Goal: Task Accomplishment & Management: Manage account settings

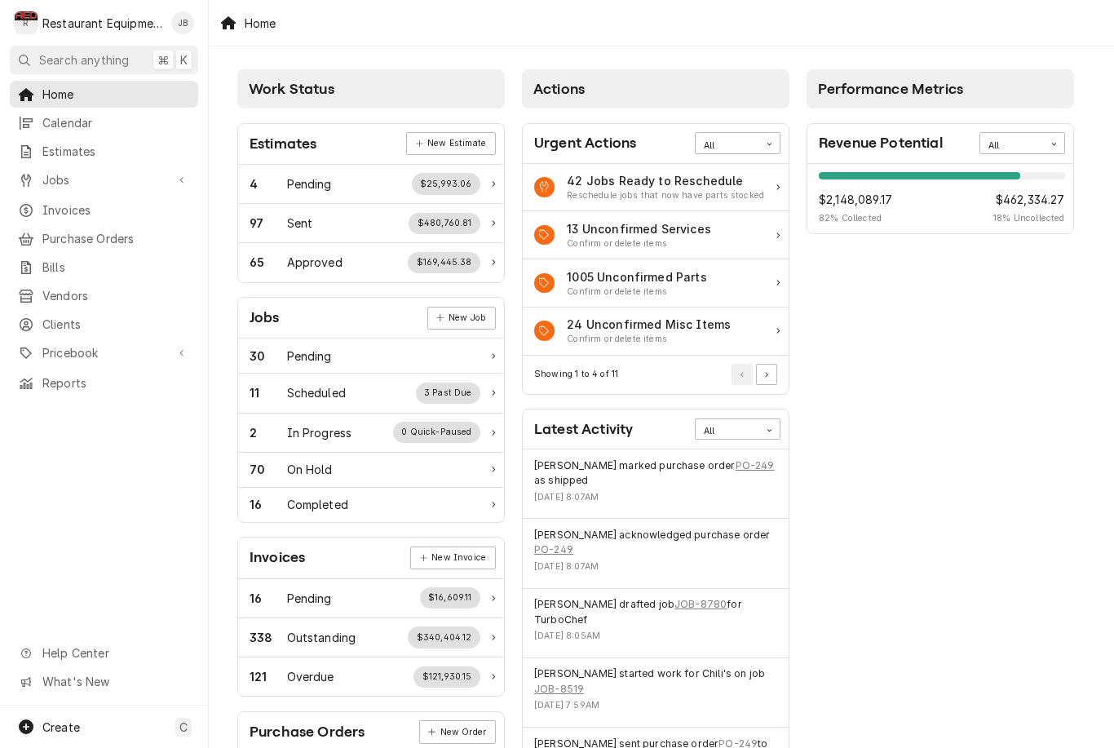
click at [442, 461] on div "70 On Hold" at bounding box center [365, 469] width 231 height 17
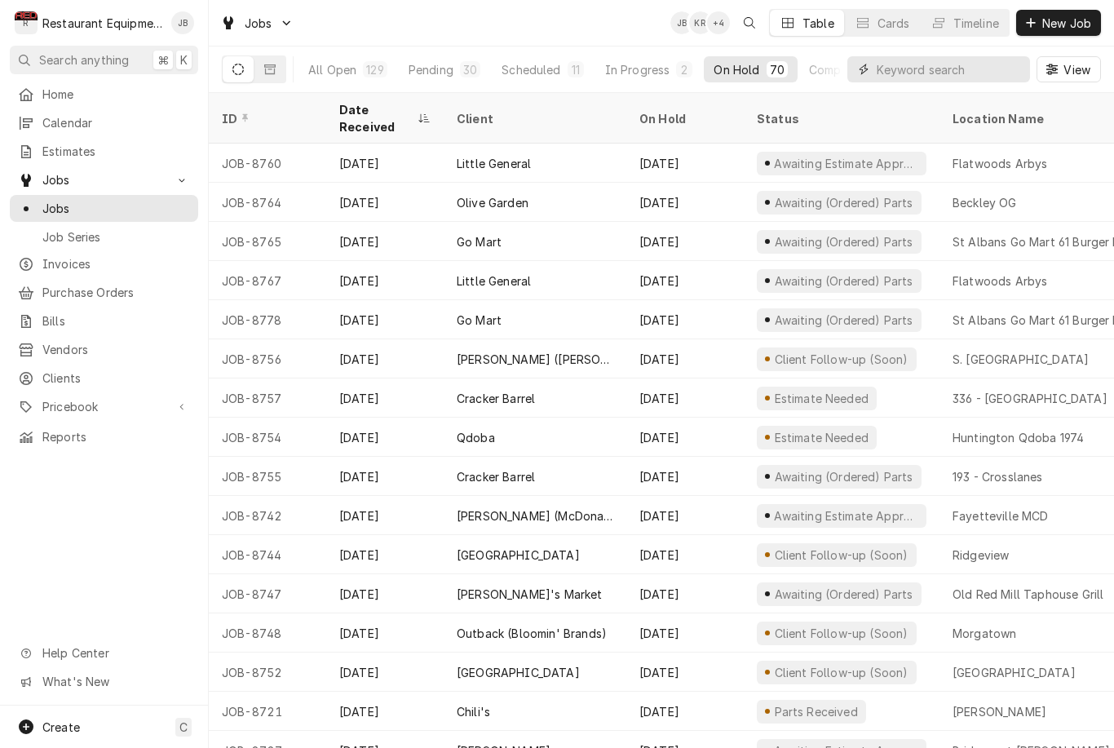
click at [934, 68] on input "Dynamic Content Wrapper" at bounding box center [949, 69] width 145 height 26
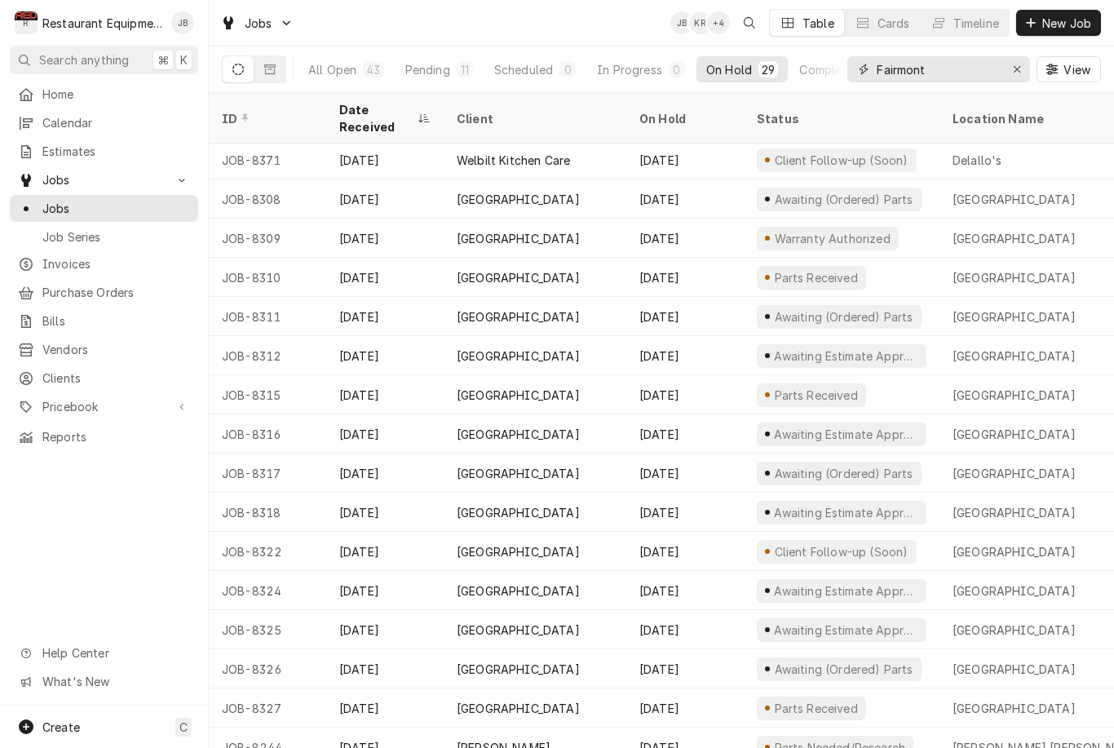
scroll to position [511, 0]
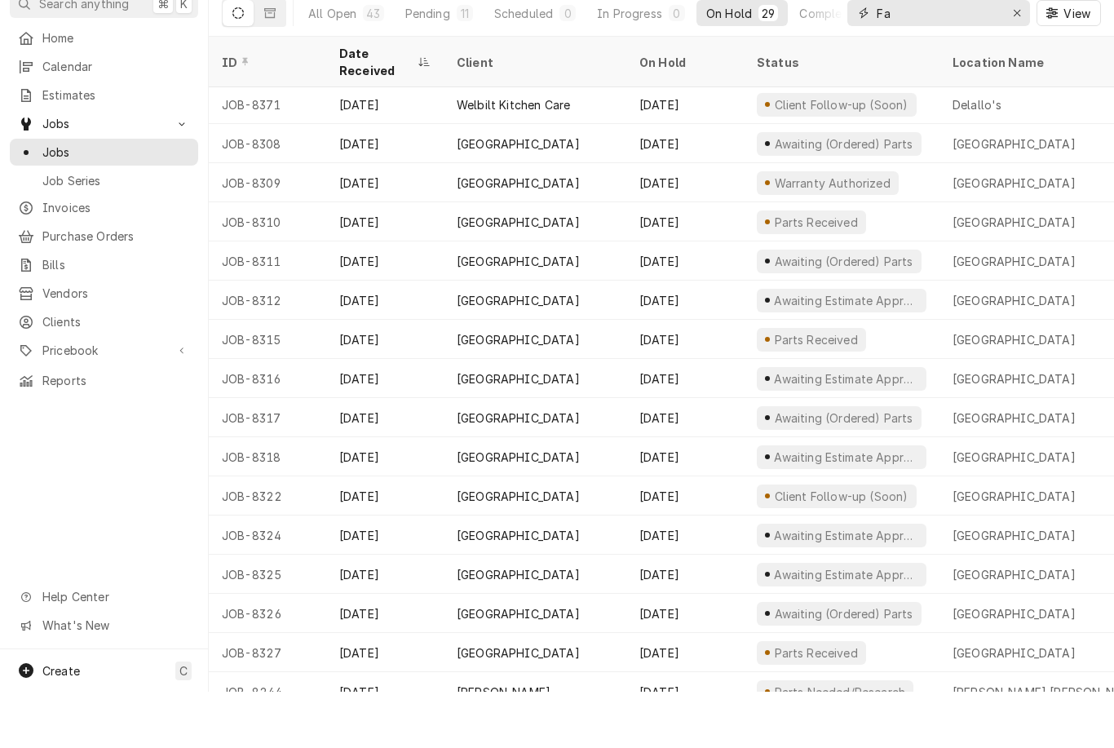
type input "F"
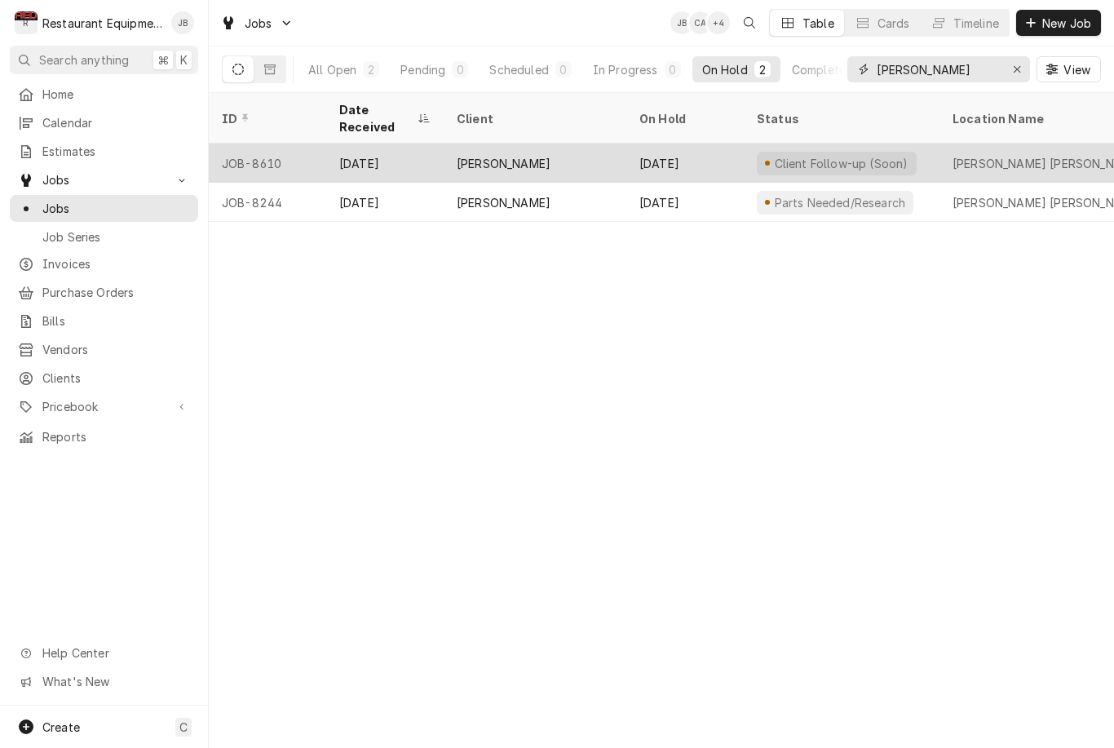
type input "Elkins"
click at [1063, 155] on div "Elkins Bob Evans #349" at bounding box center [1057, 163] width 209 height 17
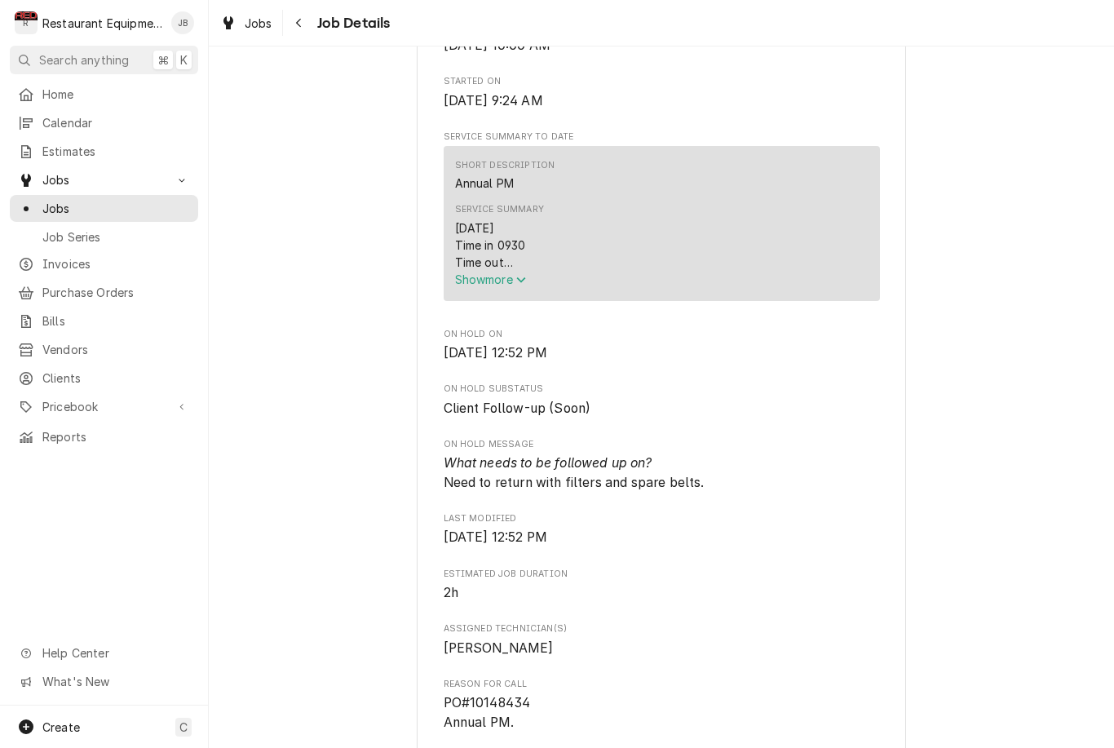
scroll to position [601, 0]
click at [493, 281] on button "Show more" at bounding box center [662, 280] width 414 height 17
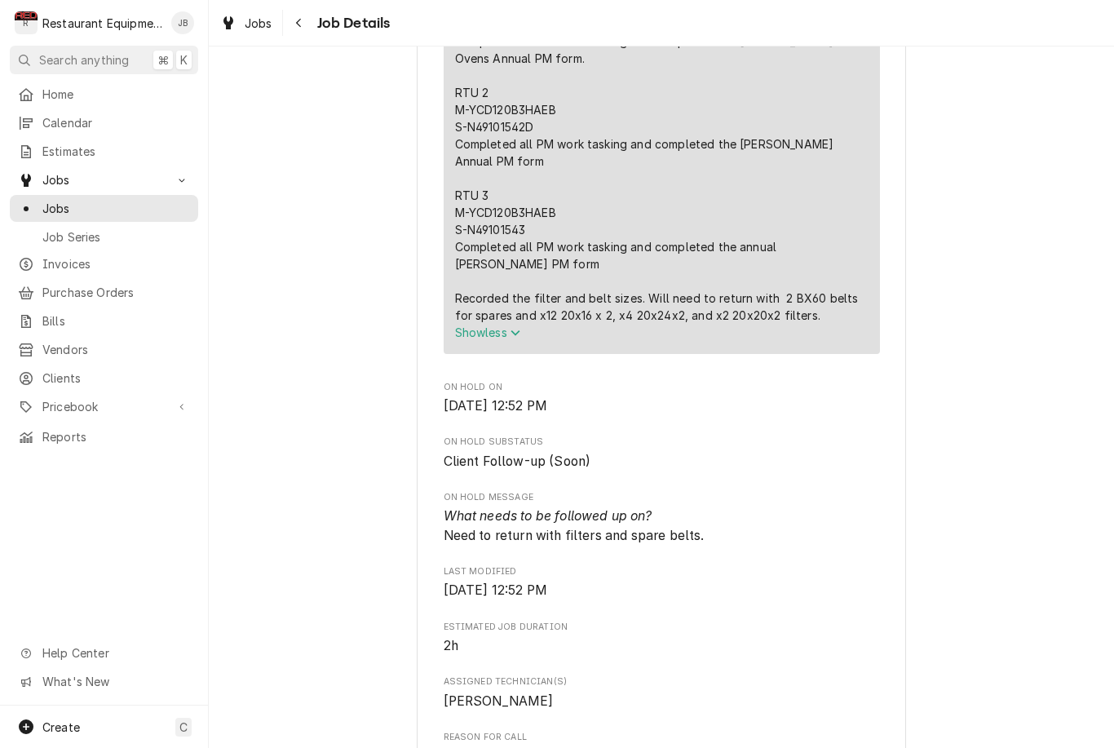
scroll to position [832, 0]
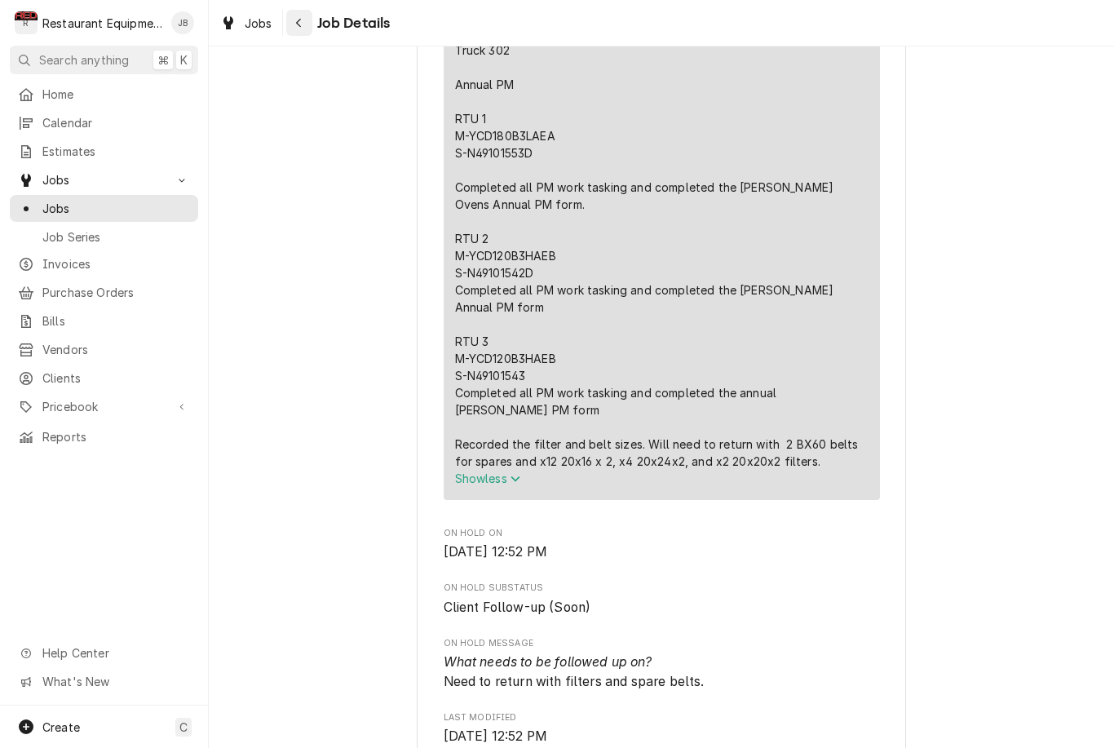
click at [291, 27] on div "Navigate back" at bounding box center [299, 23] width 16 height 16
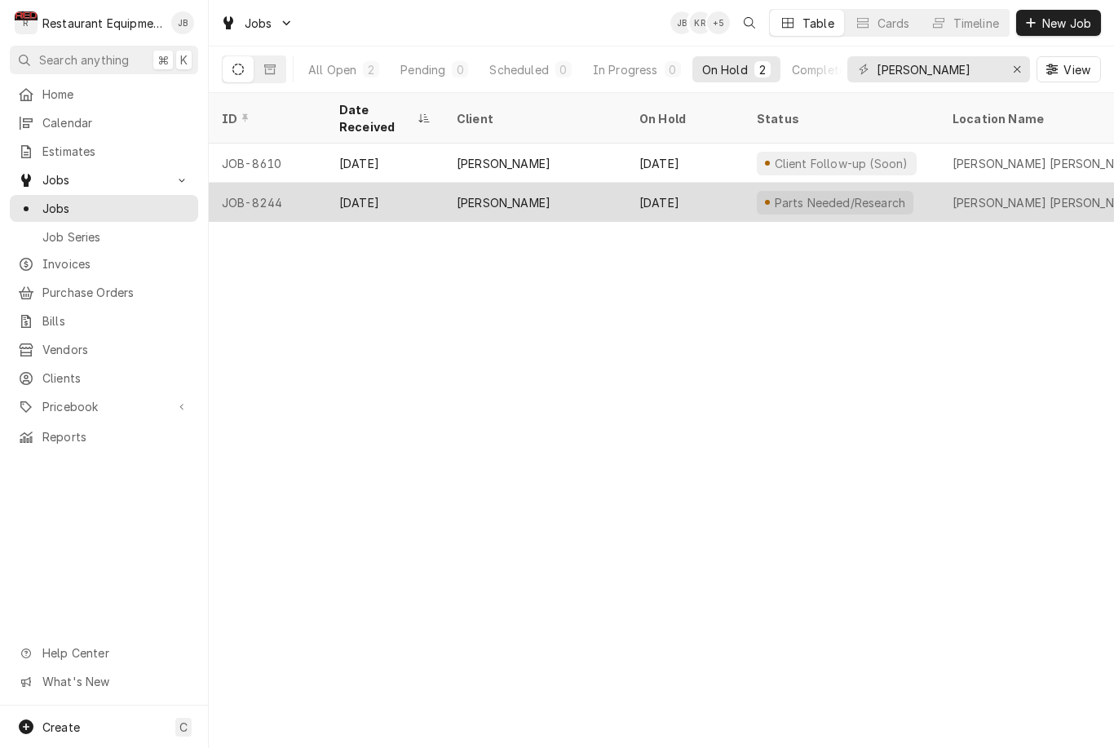
click at [1069, 195] on div "[PERSON_NAME] [PERSON_NAME] #349" at bounding box center [1057, 202] width 235 height 39
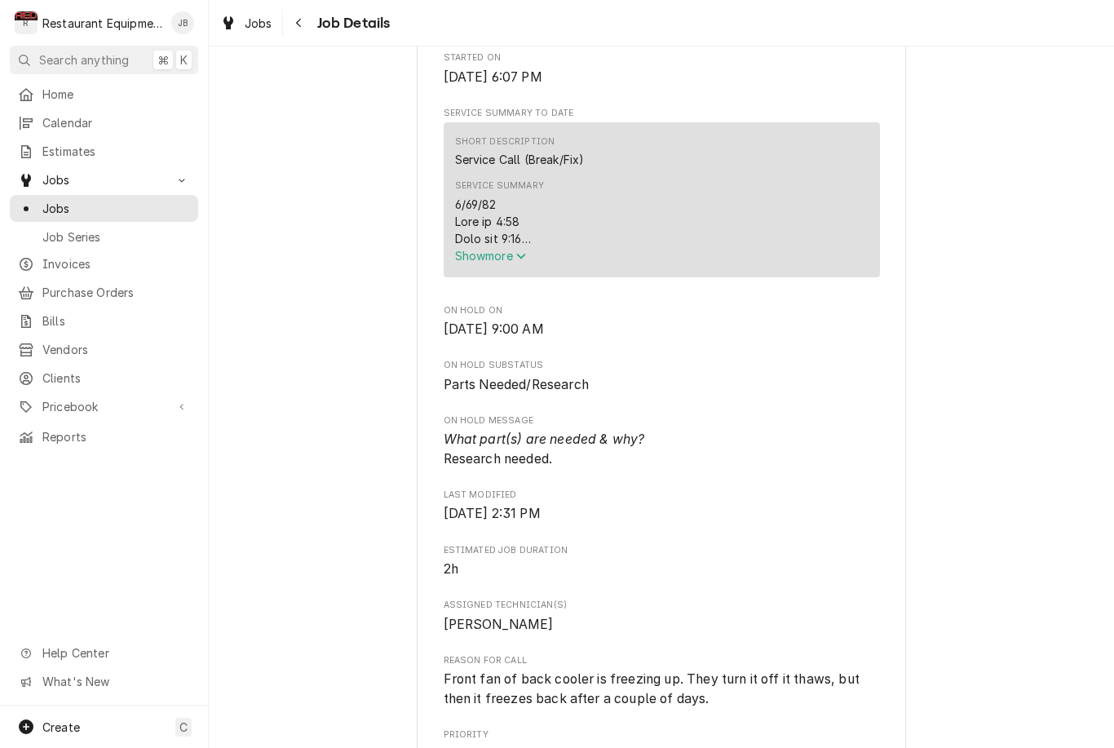
scroll to position [648, 0]
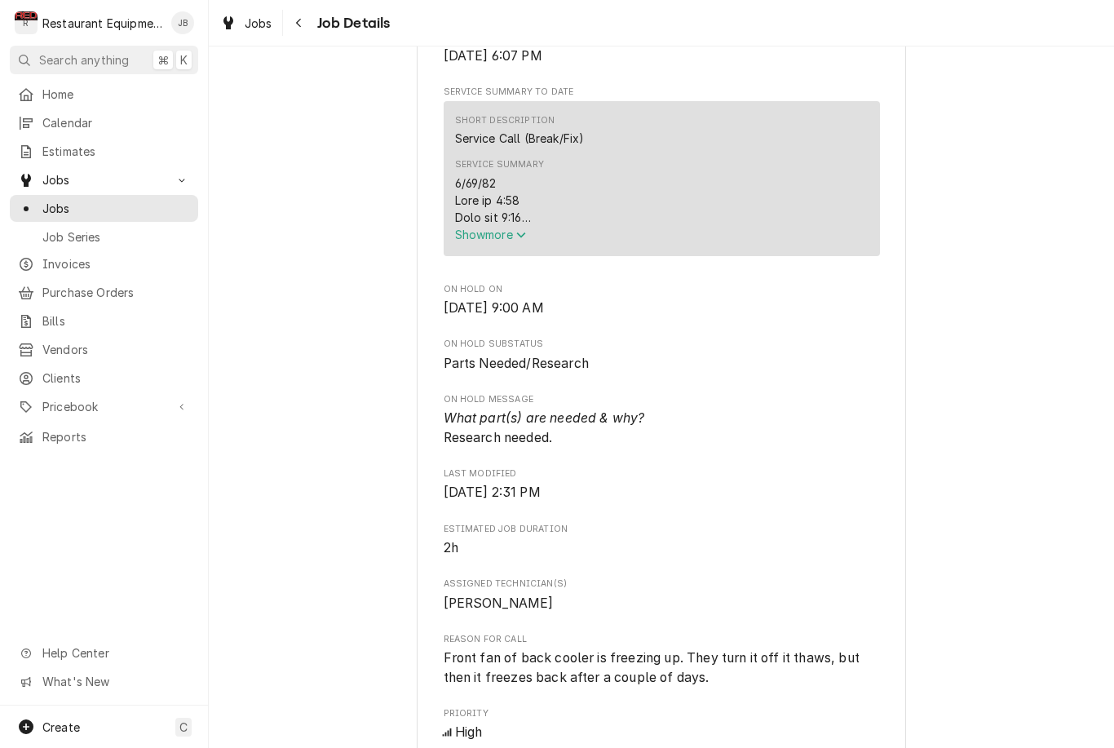
click at [463, 228] on span "Show more" at bounding box center [491, 235] width 72 height 14
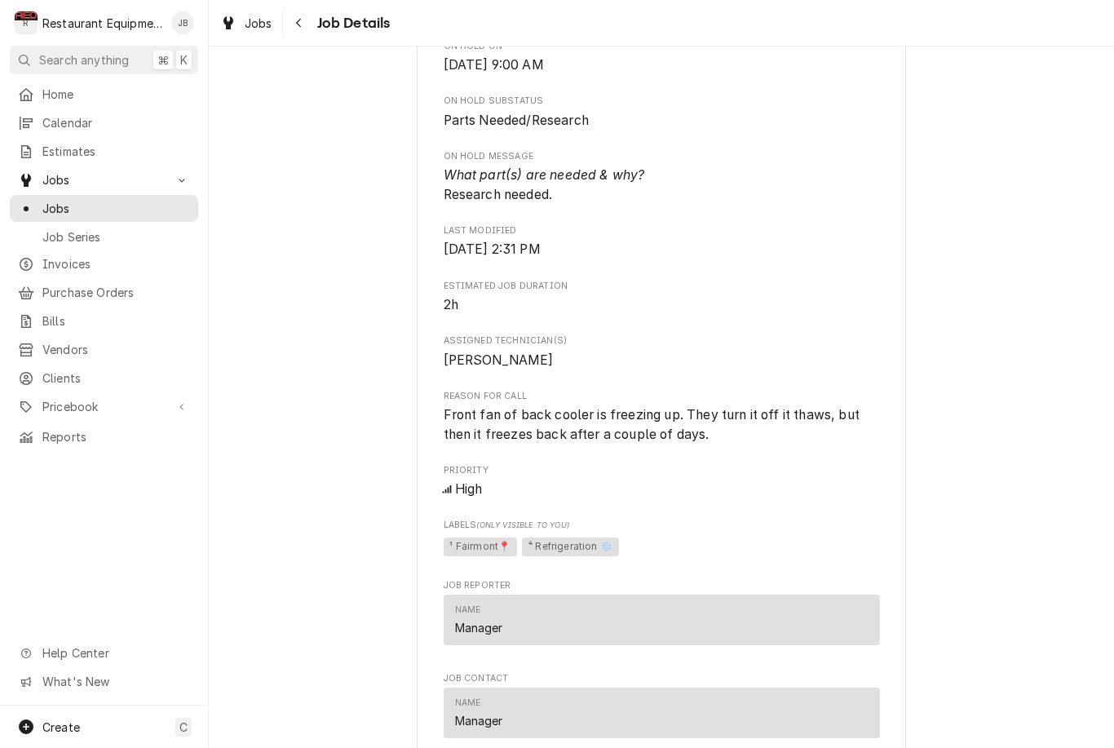
scroll to position [1566, 0]
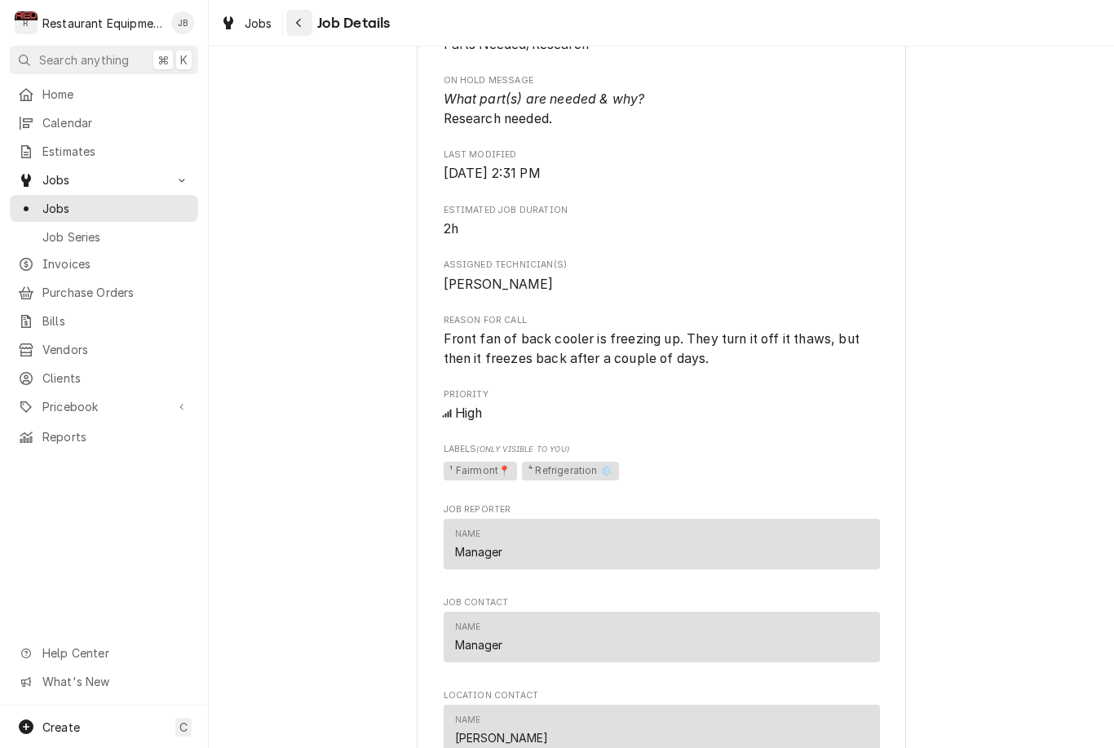
click at [308, 27] on button "Navigate back" at bounding box center [299, 23] width 26 height 26
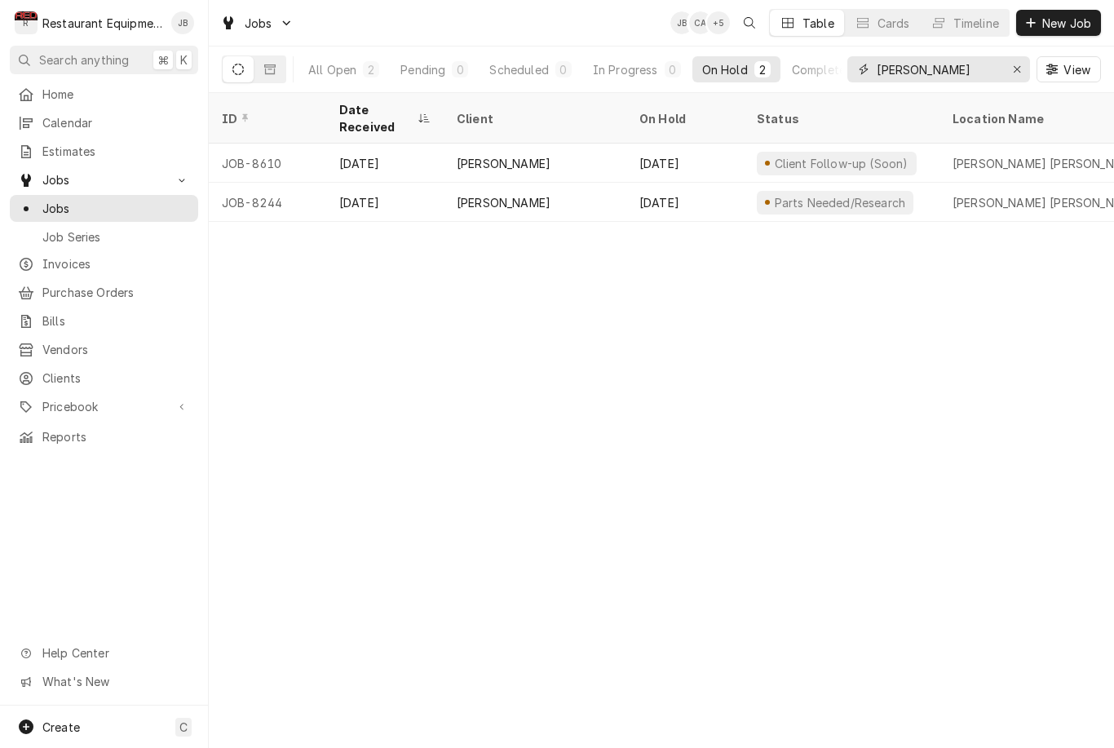
click at [945, 65] on input "Elkins" at bounding box center [938, 69] width 122 height 26
type input "E"
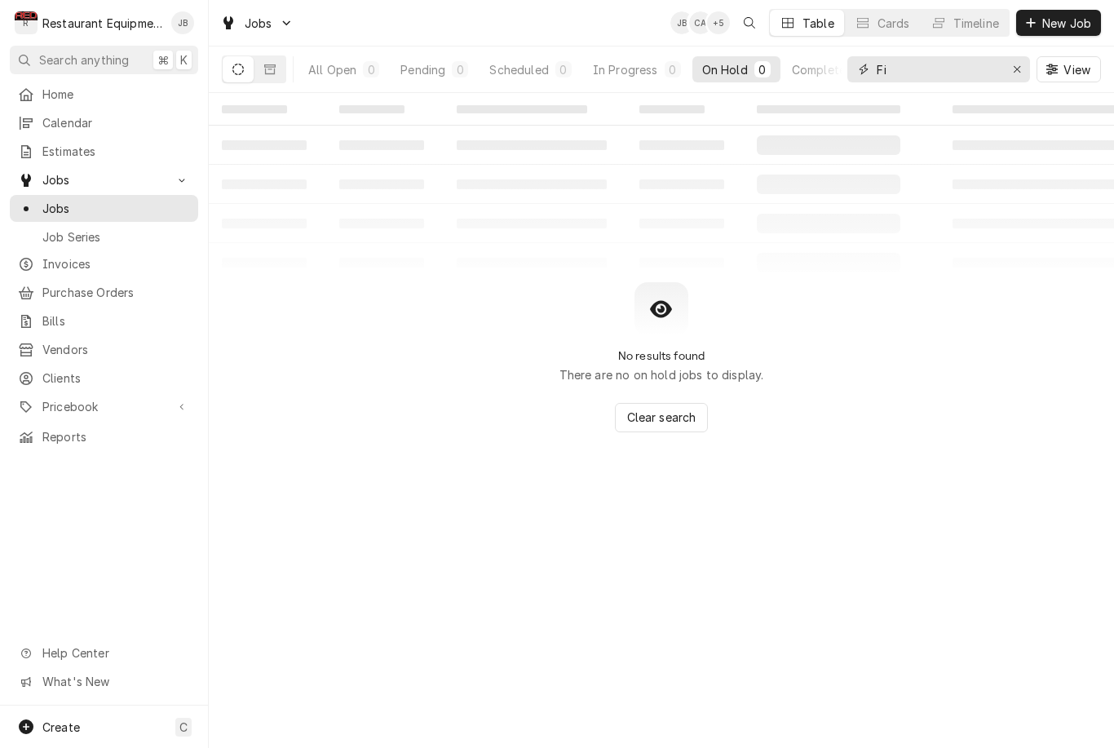
type input "F"
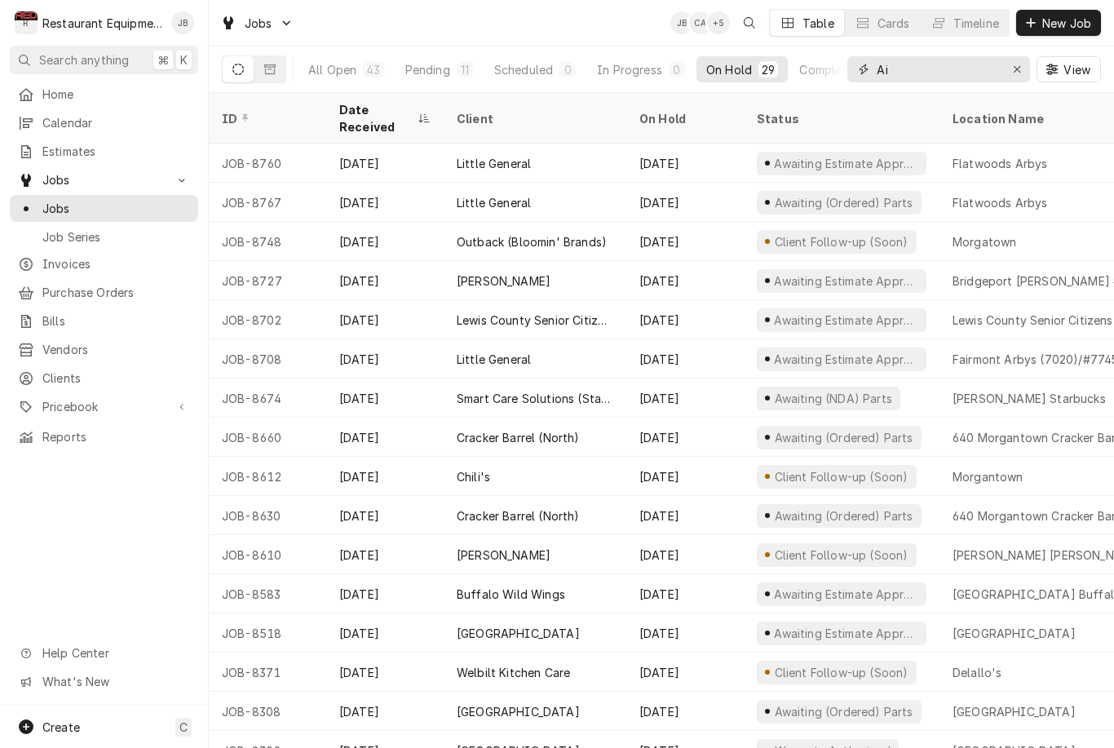
type input "A"
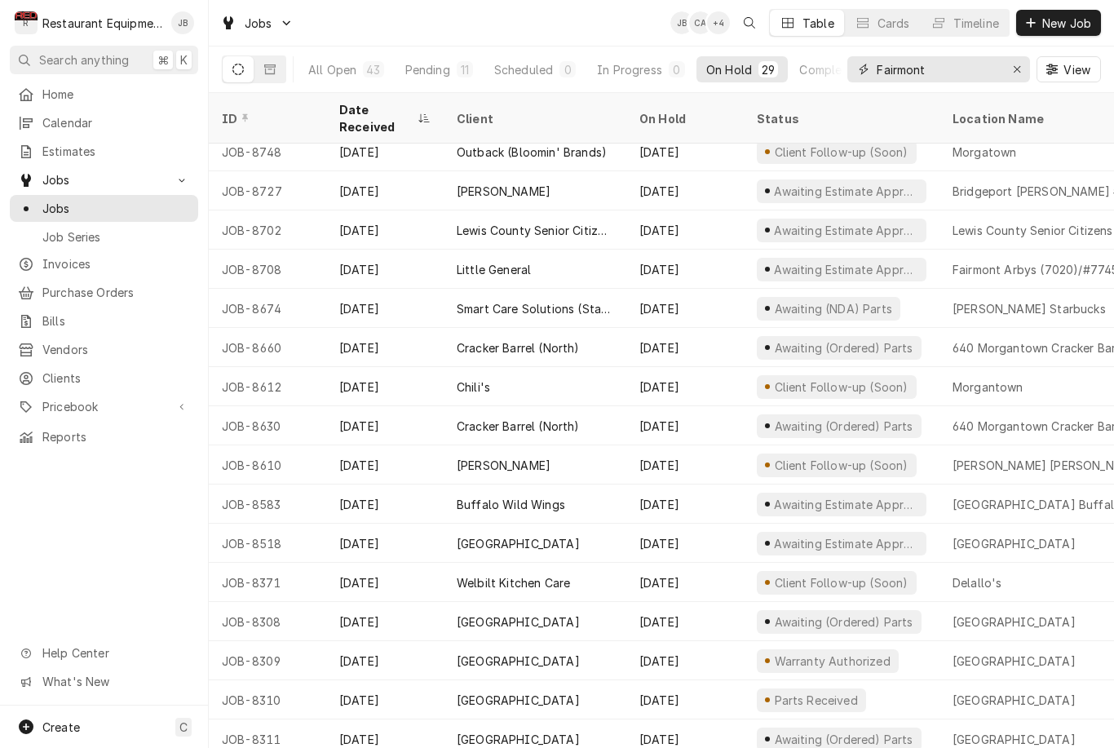
scroll to position [89, 0]
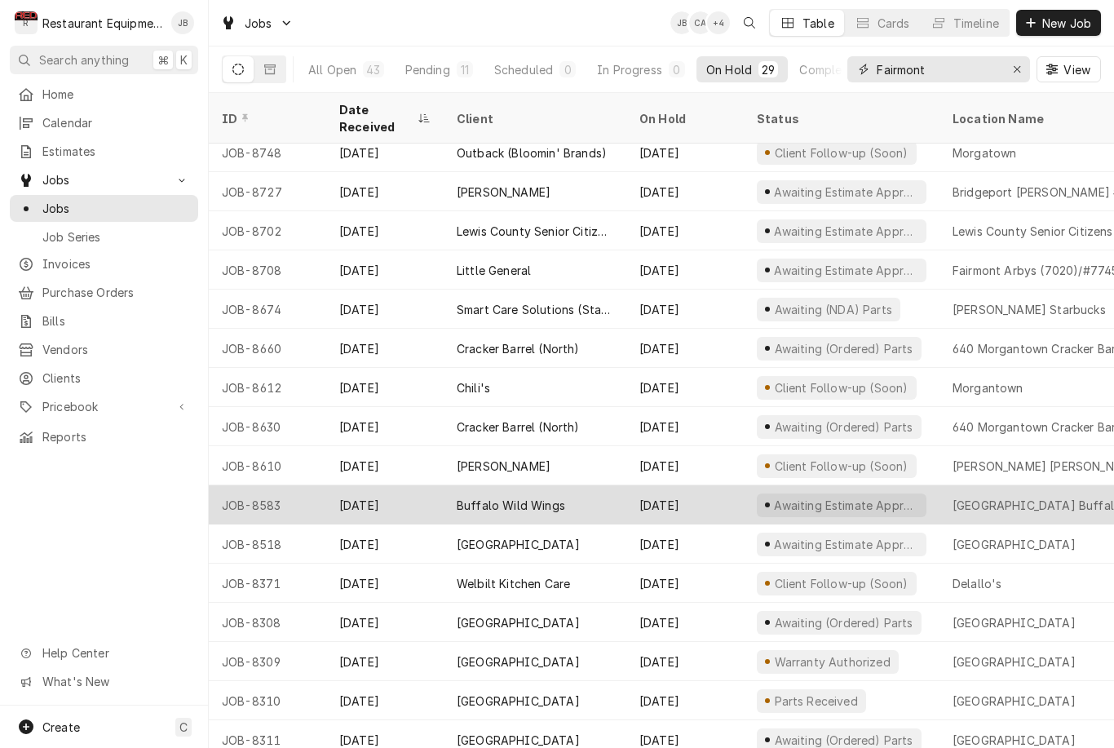
type input "Fairmont"
click at [1075, 497] on div "University Town Center Buffalo Wild Wings" at bounding box center [1057, 505] width 209 height 17
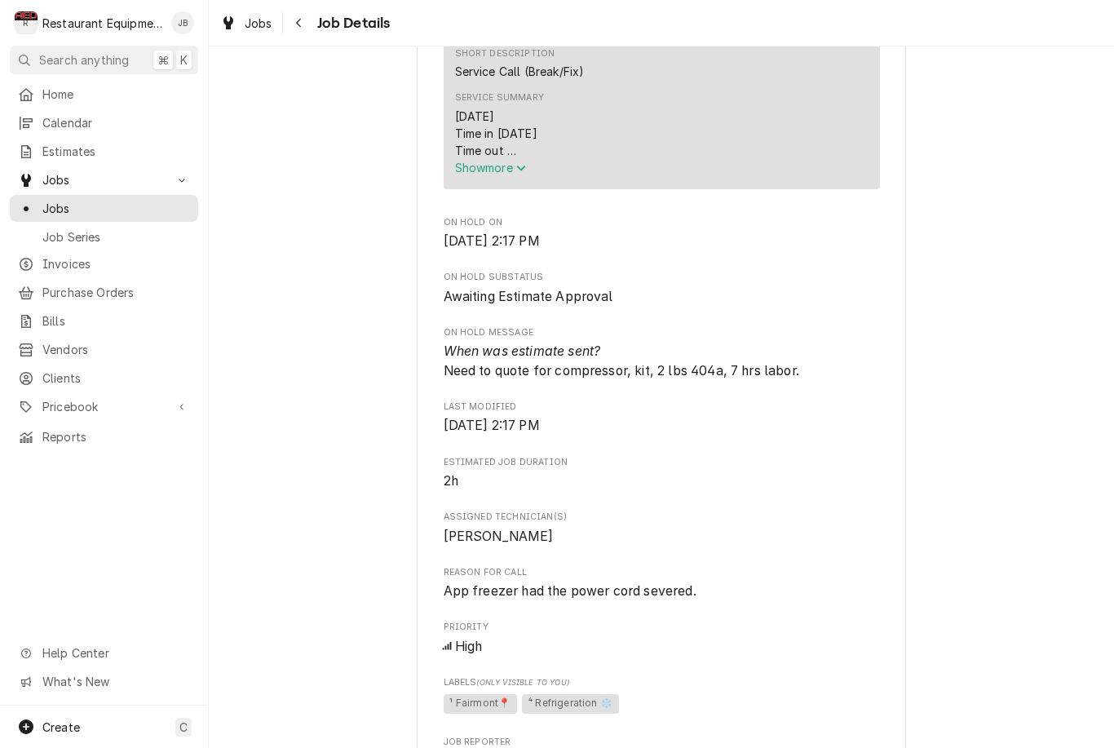
scroll to position [707, 0]
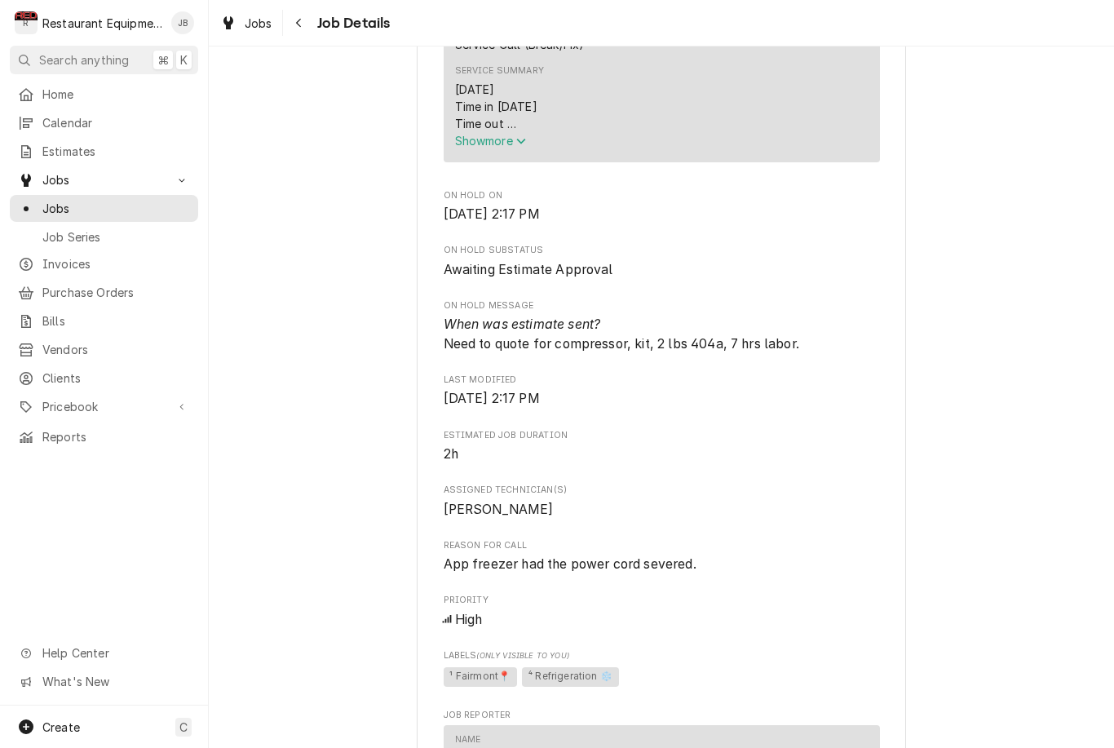
click at [498, 148] on span "Show more" at bounding box center [491, 141] width 72 height 14
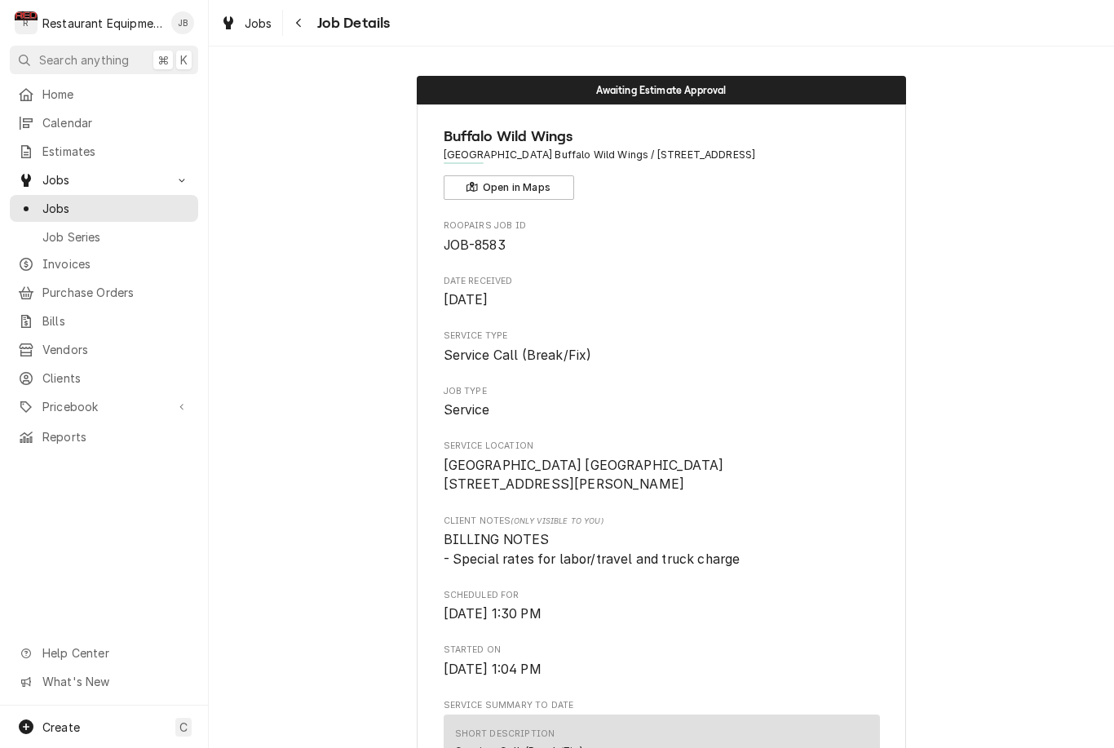
scroll to position [0, 0]
click at [294, 29] on div "Navigate back" at bounding box center [299, 23] width 16 height 16
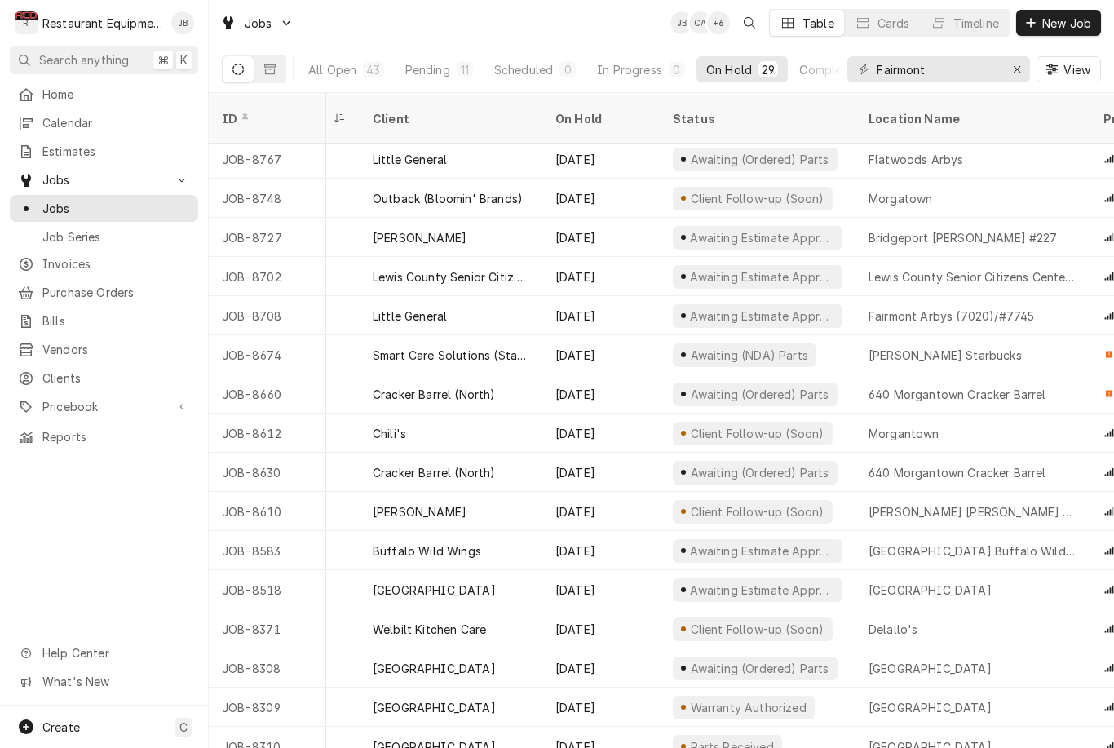
scroll to position [43, 83]
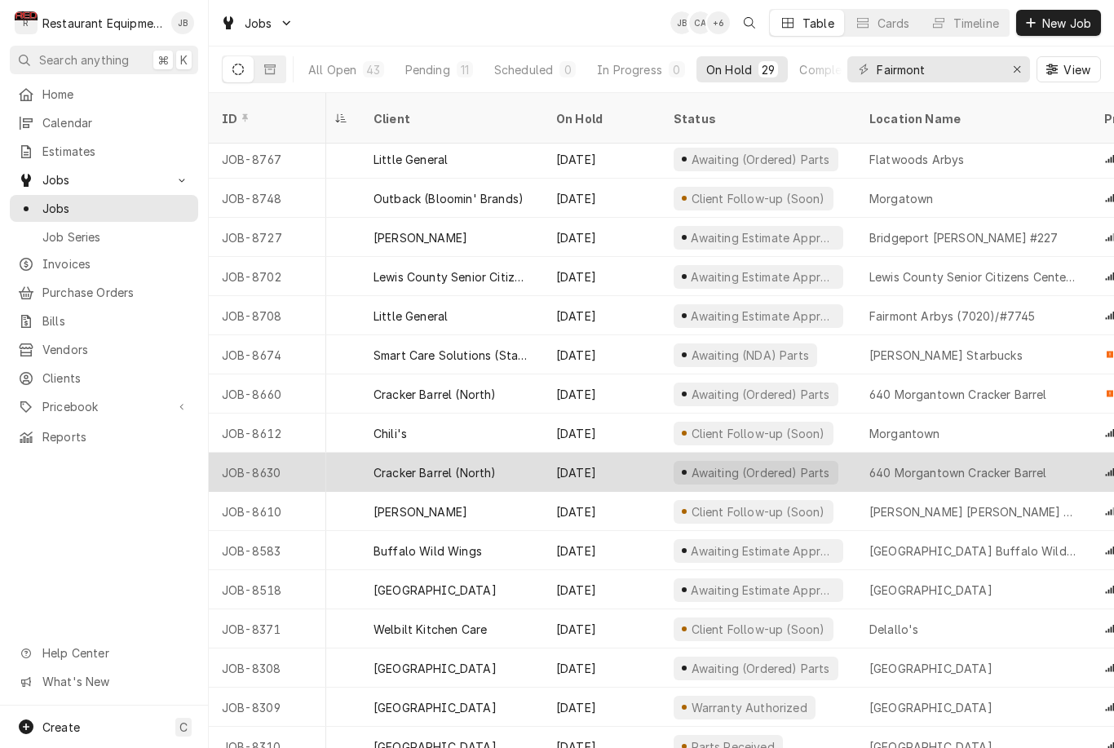
click at [1023, 464] on div "640 Morgantown Cracker Barrel" at bounding box center [959, 472] width 178 height 17
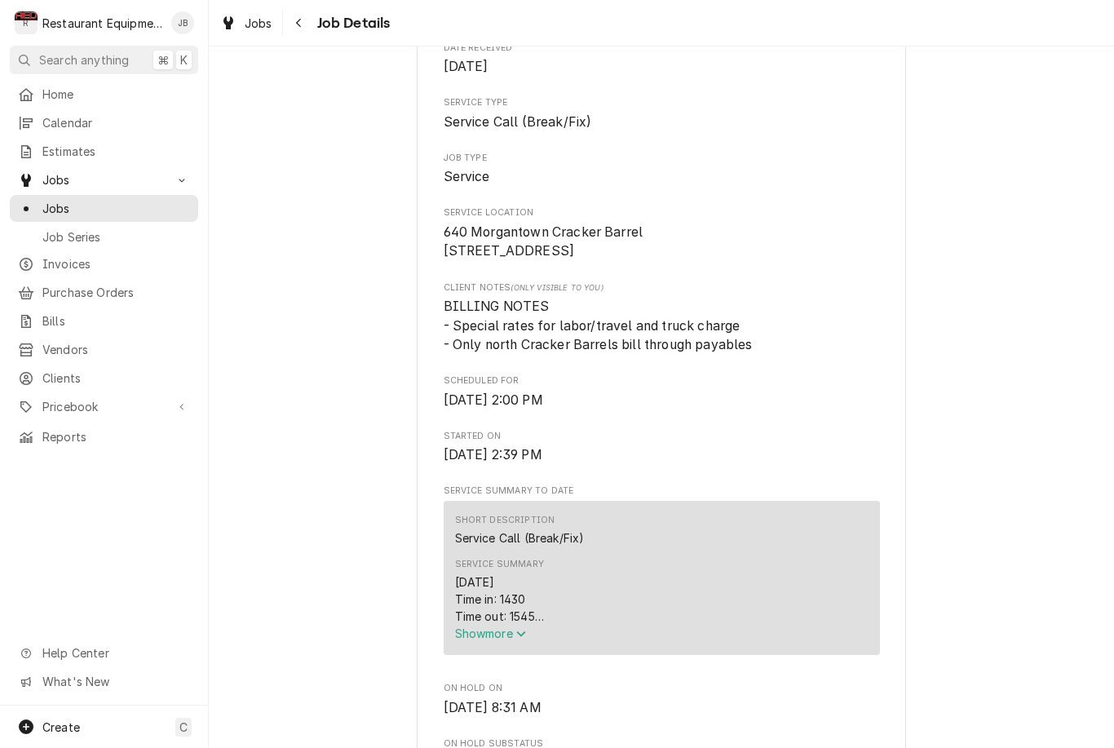
scroll to position [343, 0]
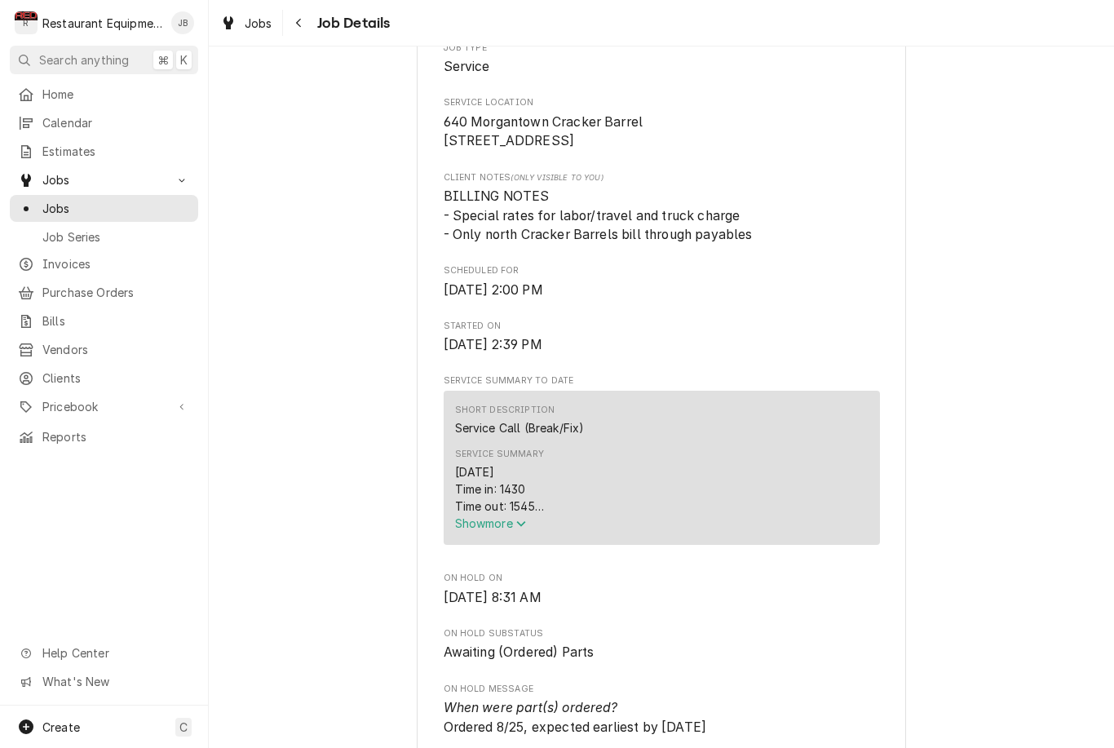
click at [513, 530] on span "Show more" at bounding box center [491, 523] width 72 height 14
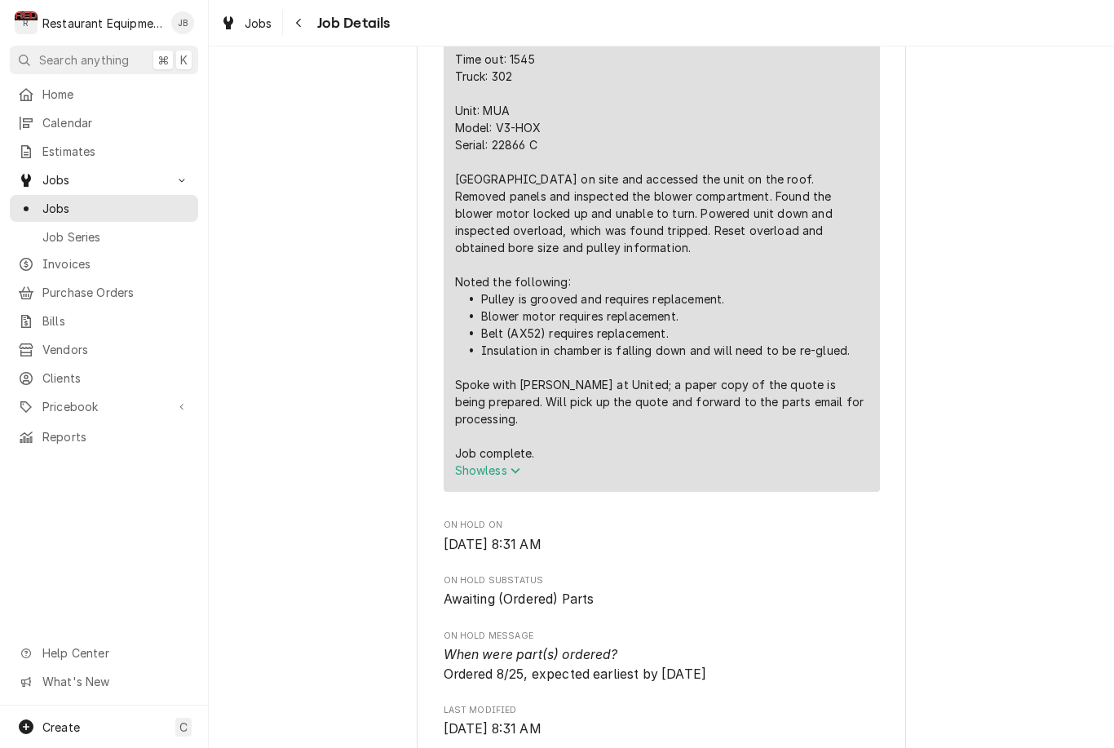
scroll to position [790, 0]
click at [310, 25] on button "Navigate back" at bounding box center [299, 23] width 26 height 26
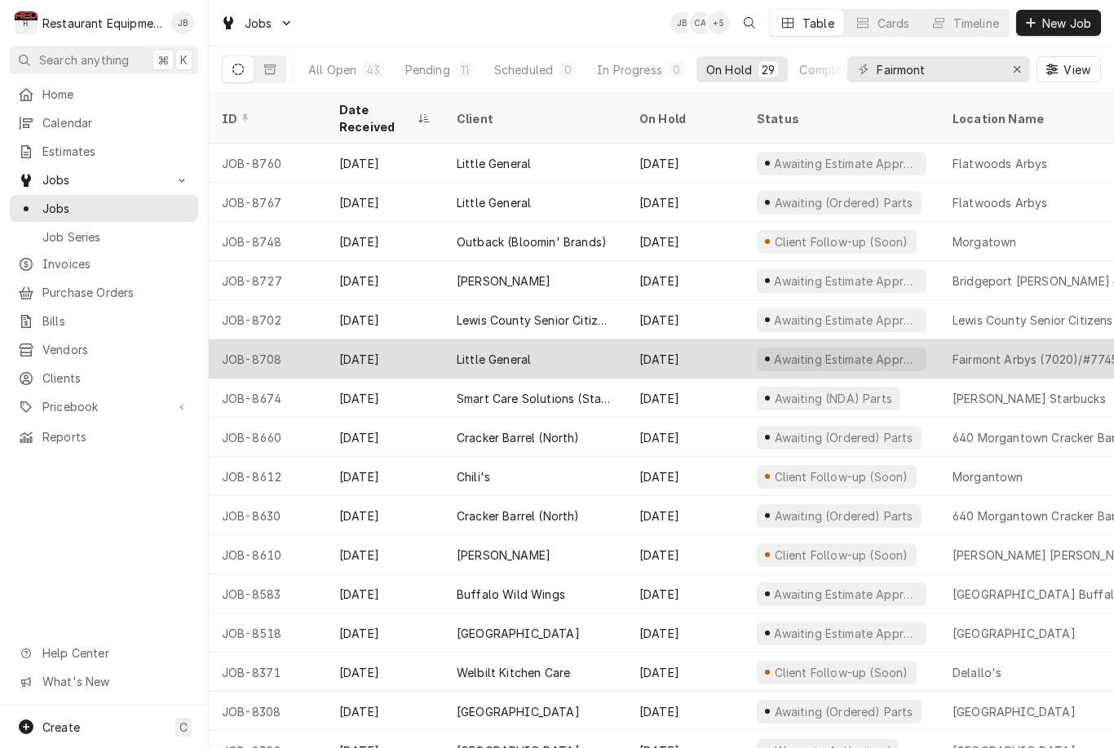
click at [1033, 348] on div "Fairmont Arbys (7020)/#7745" at bounding box center [1057, 358] width 235 height 39
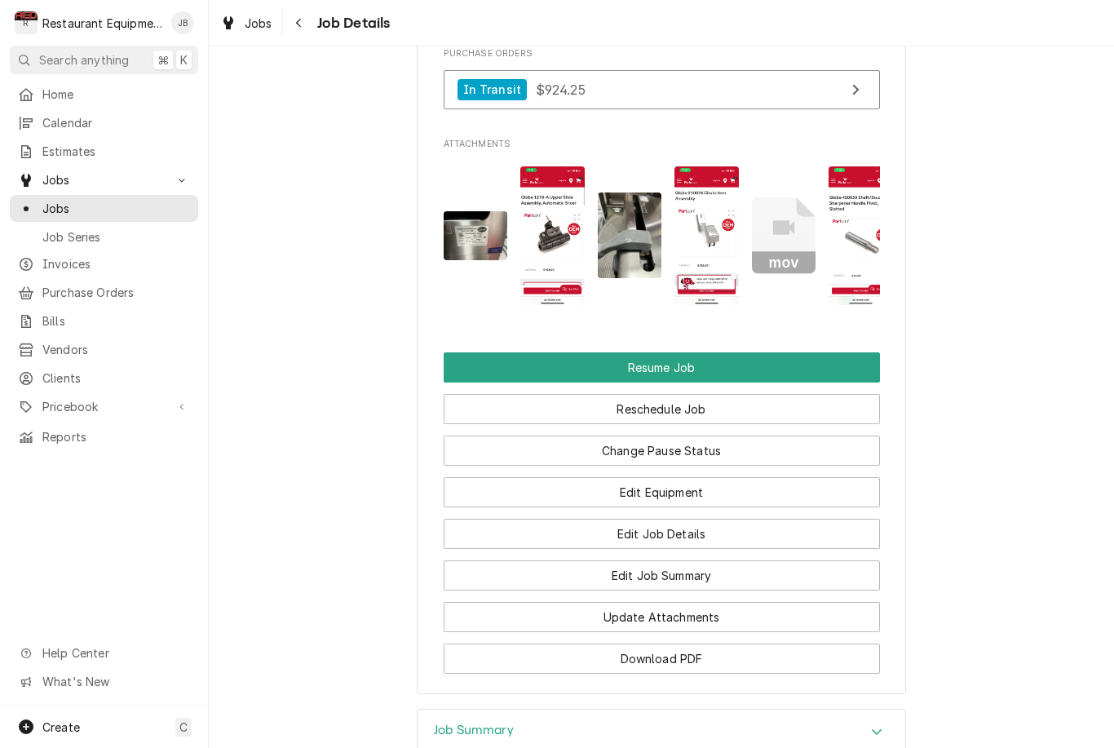
scroll to position [2148, 0]
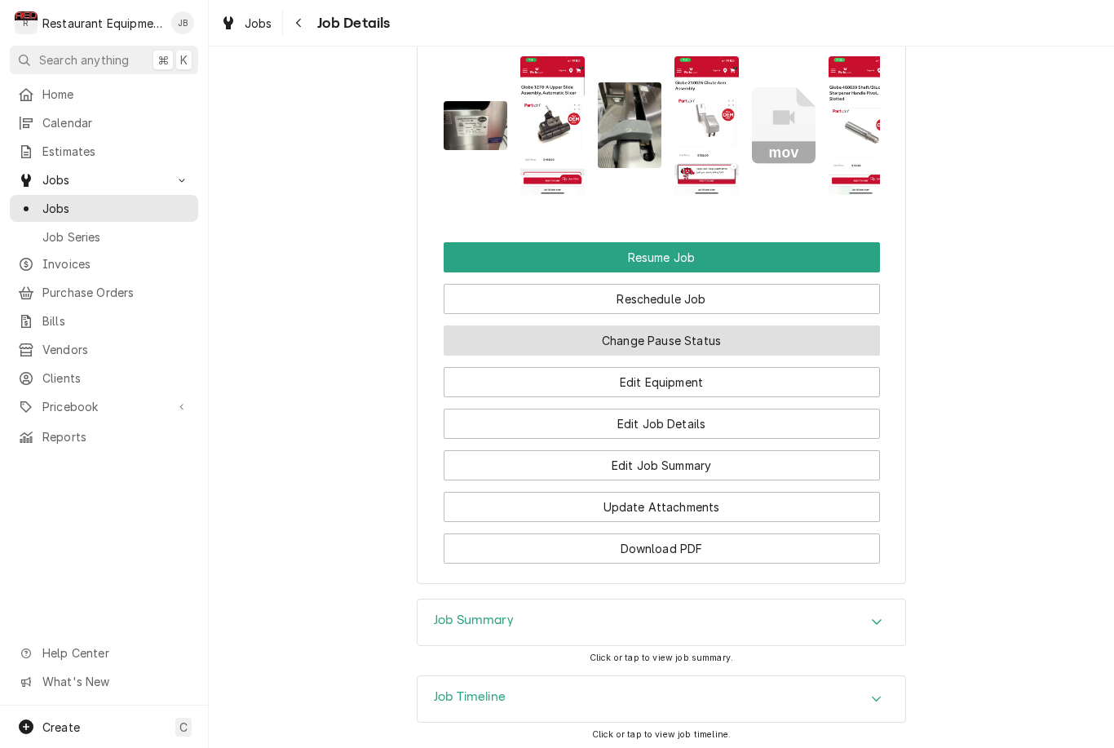
click at [853, 356] on button "Change Pause Status" at bounding box center [662, 340] width 436 height 30
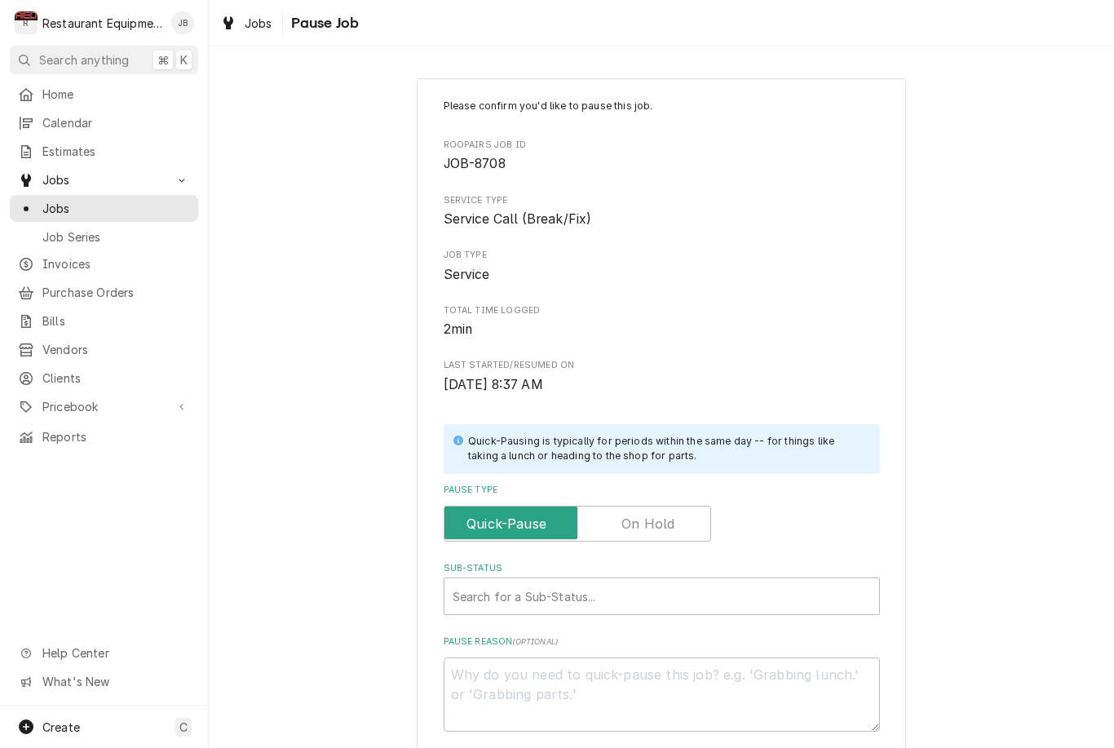
click at [691, 523] on input "Pause Type" at bounding box center [577, 524] width 253 height 36
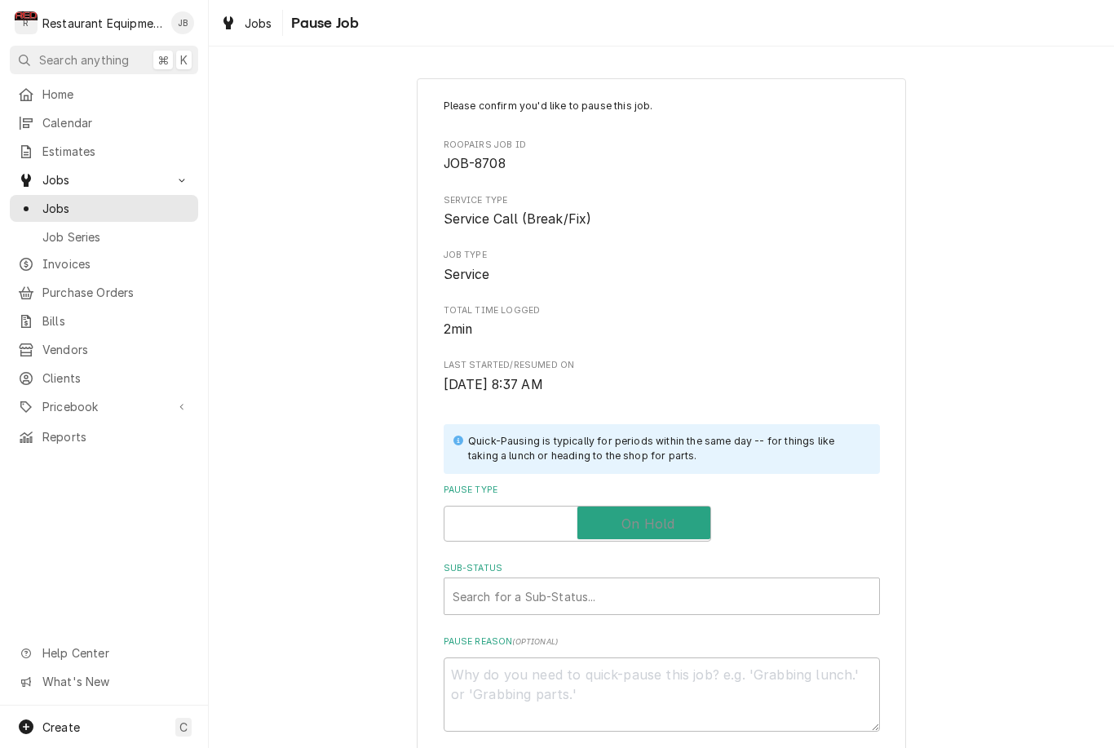
checkbox input "true"
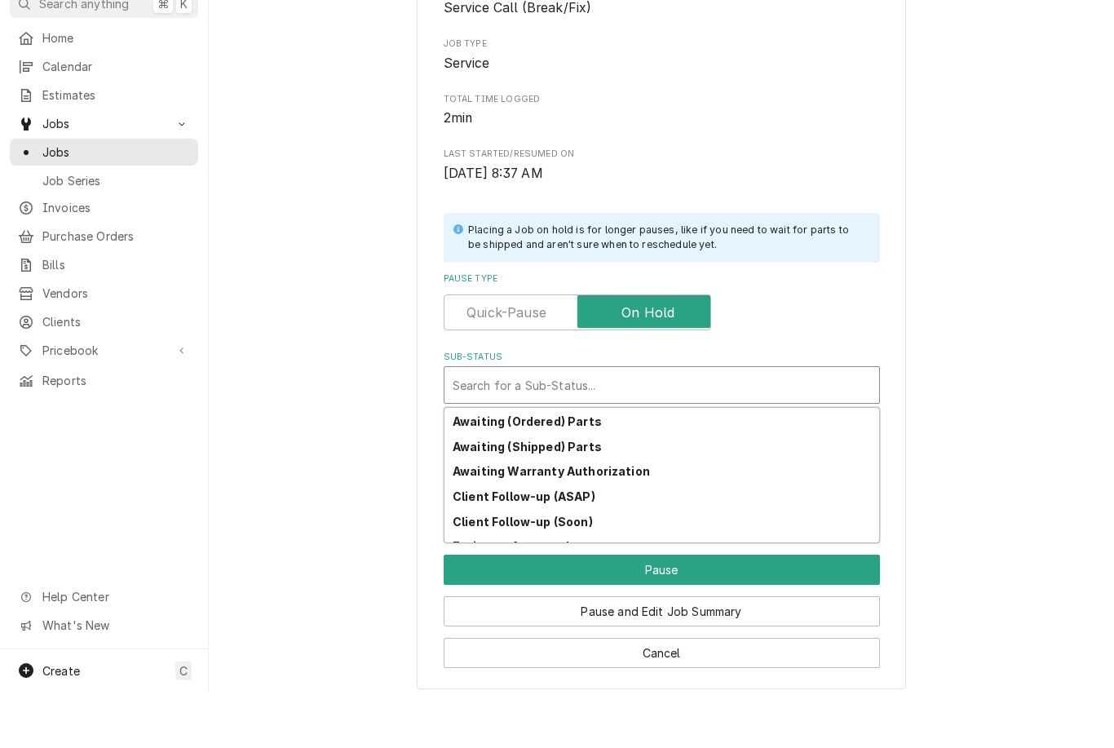
scroll to position [100, 0]
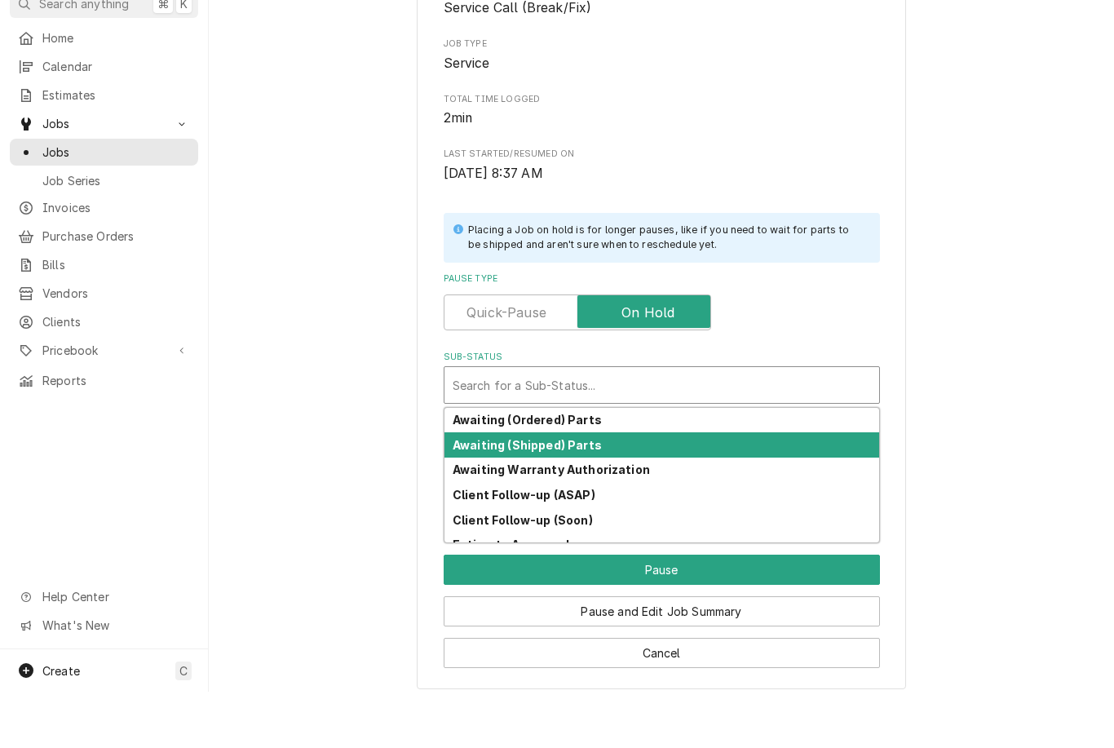
click at [583, 494] on strong "Awaiting (Shipped) Parts" at bounding box center [527, 501] width 149 height 14
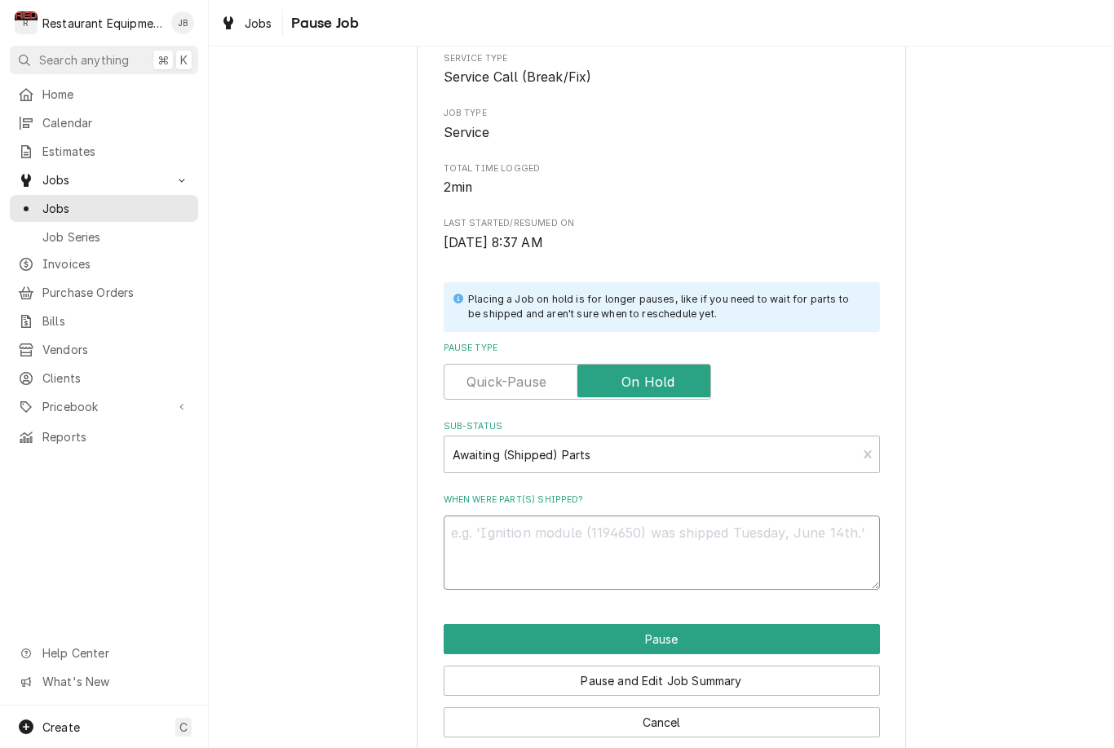
click at [787, 523] on textarea "When were part(s) shipped?" at bounding box center [662, 553] width 436 height 74
type textarea "x"
type textarea "W"
type textarea "x"
type textarea "Wa"
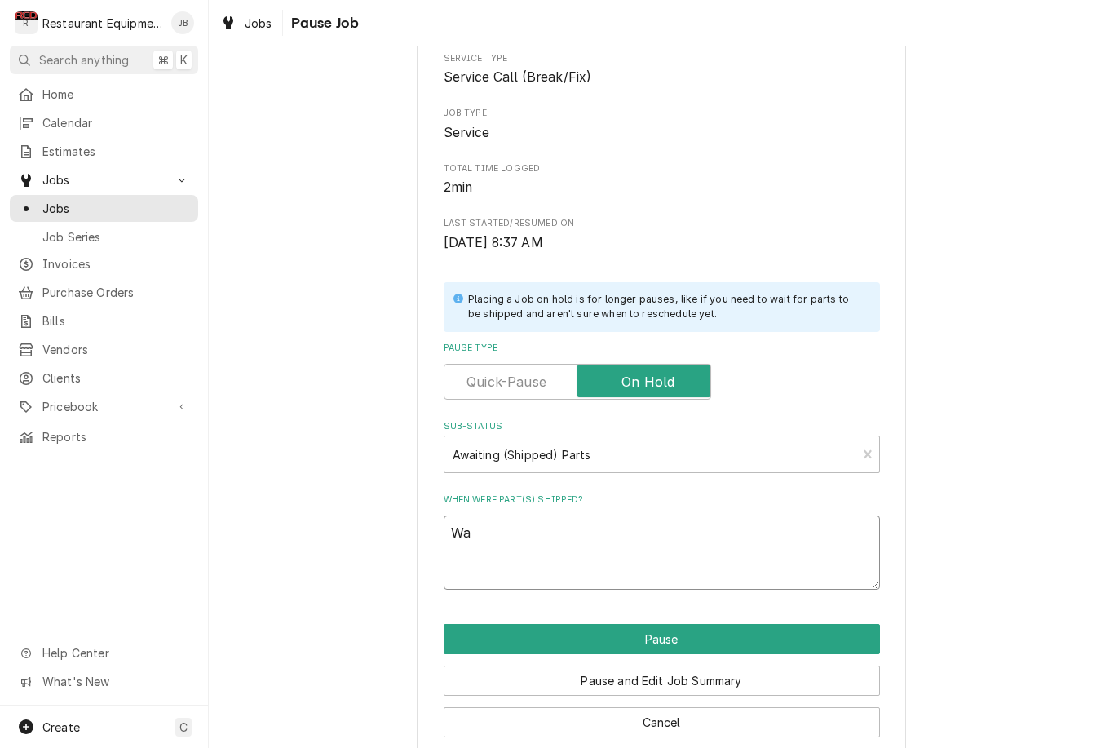
type textarea "x"
type textarea "Wai"
type textarea "x"
type textarea "Wait"
type textarea "x"
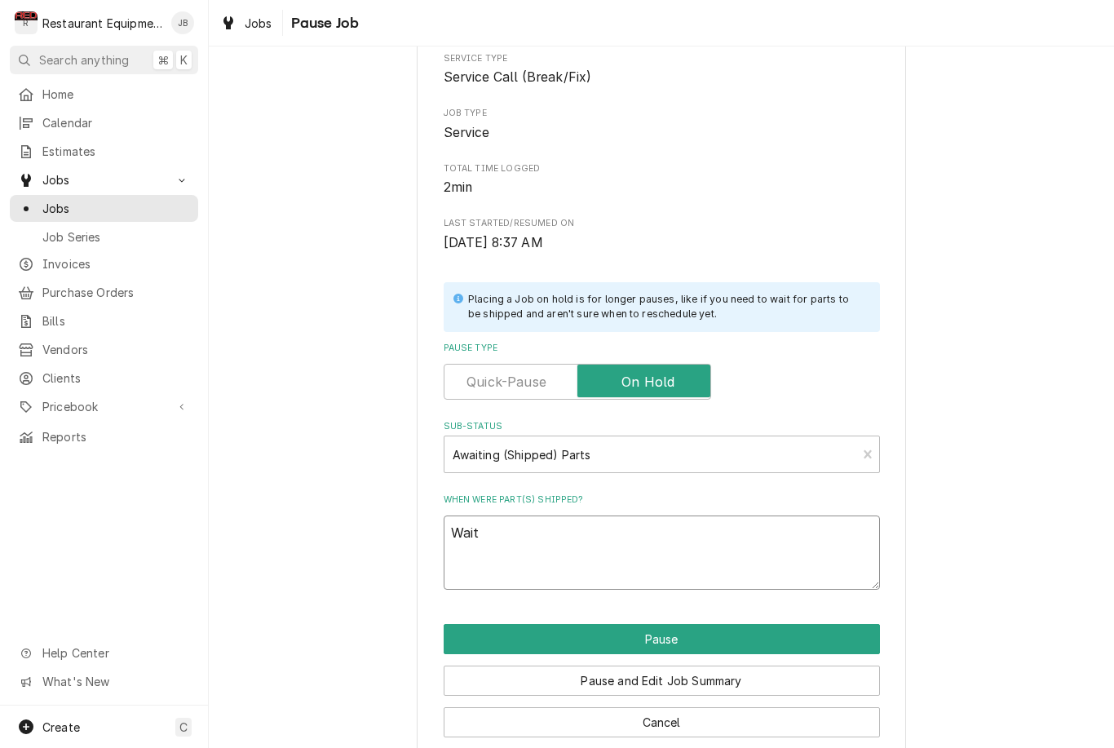
type textarea "Waito"
type textarea "x"
type textarea "Wait"
type textarea "x"
type textarea "Waiti"
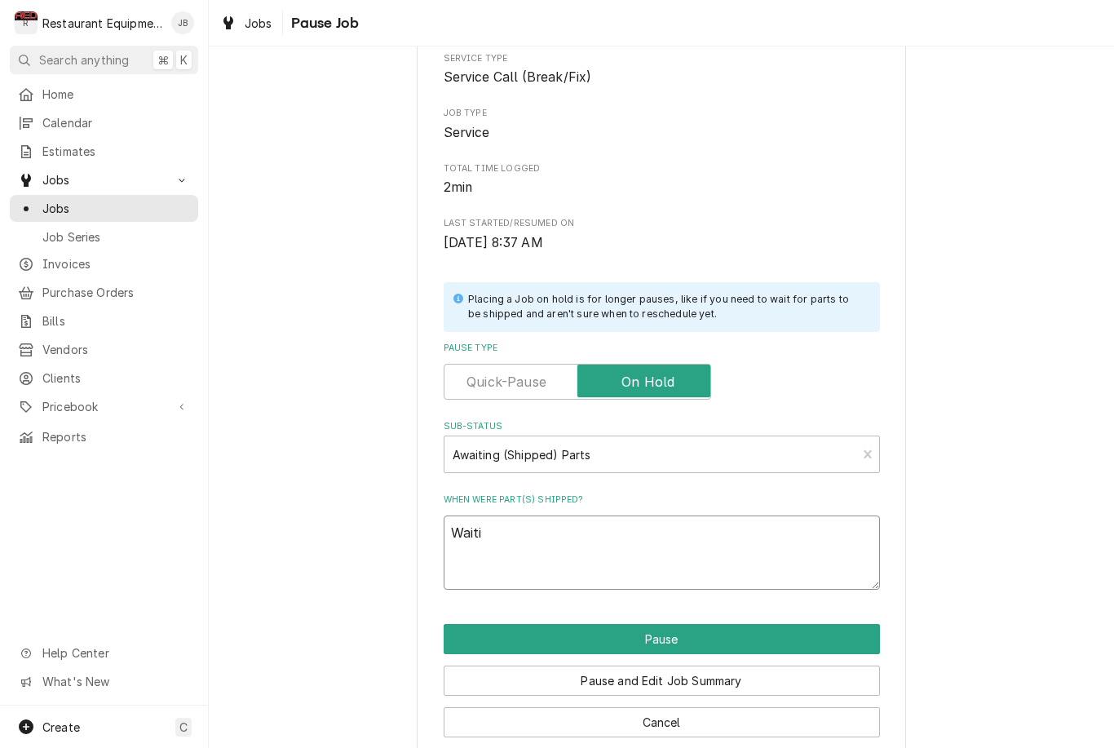
type textarea "x"
type textarea "Waitin"
type textarea "x"
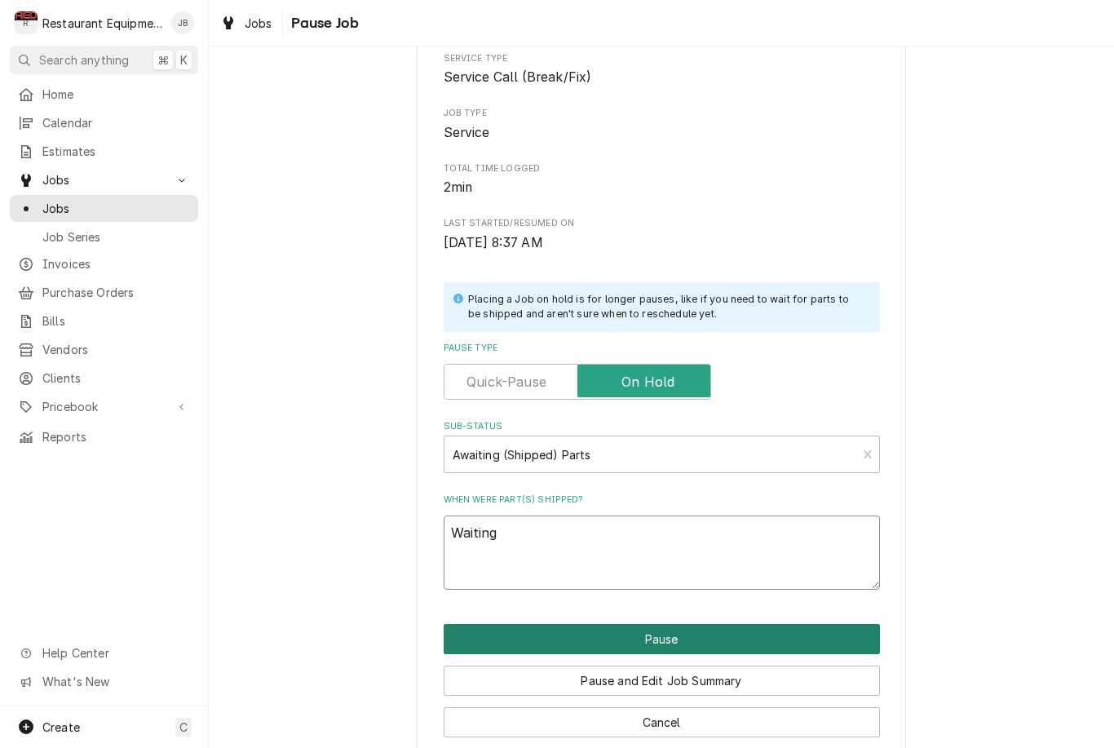
type textarea "Waiting"
click at [798, 631] on button "Pause" at bounding box center [662, 639] width 436 height 30
type textarea "x"
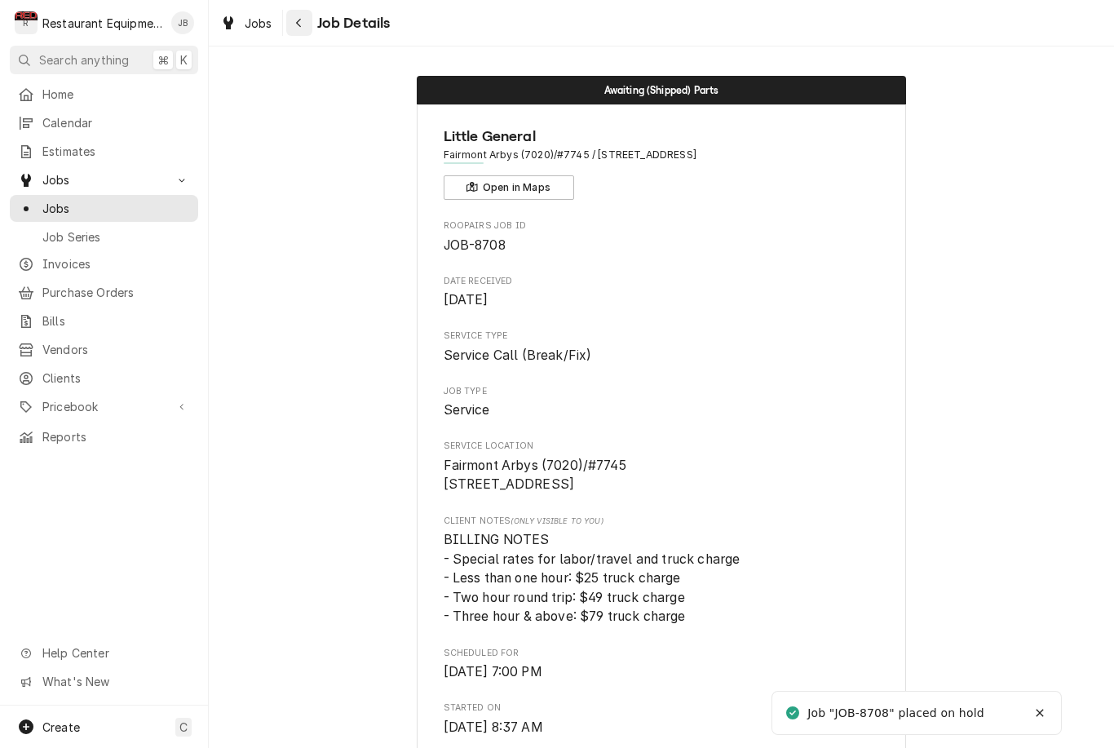
click at [301, 20] on icon "Navigate back" at bounding box center [298, 22] width 7 height 11
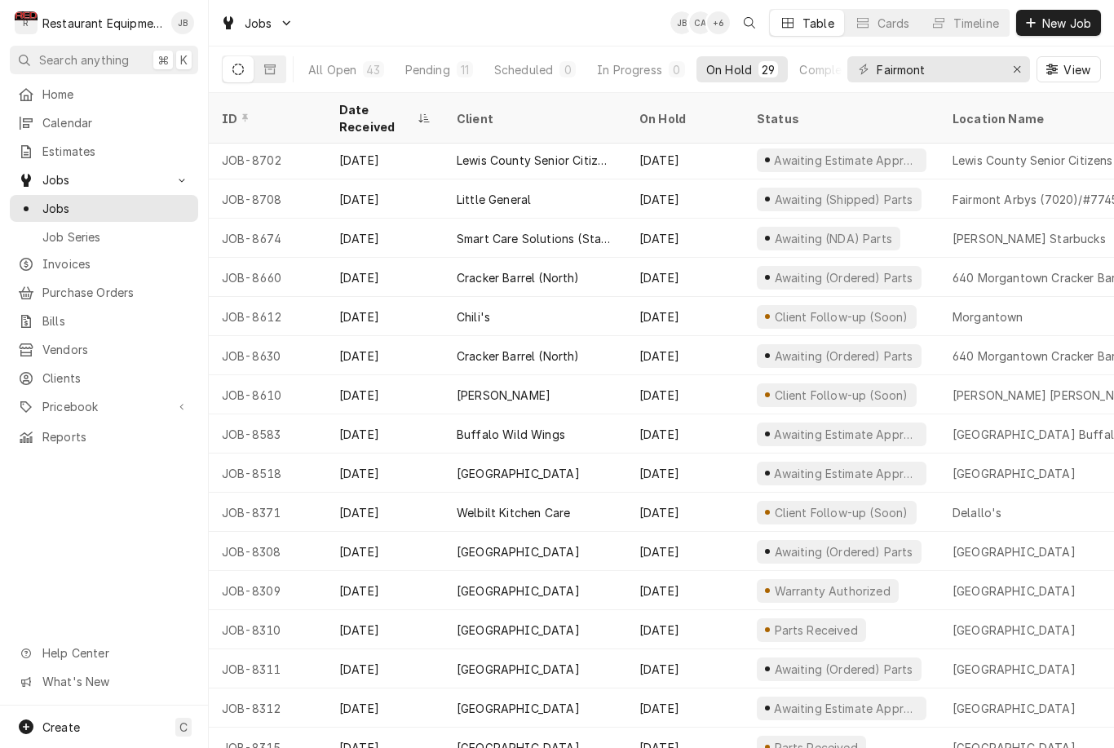
scroll to position [157, 0]
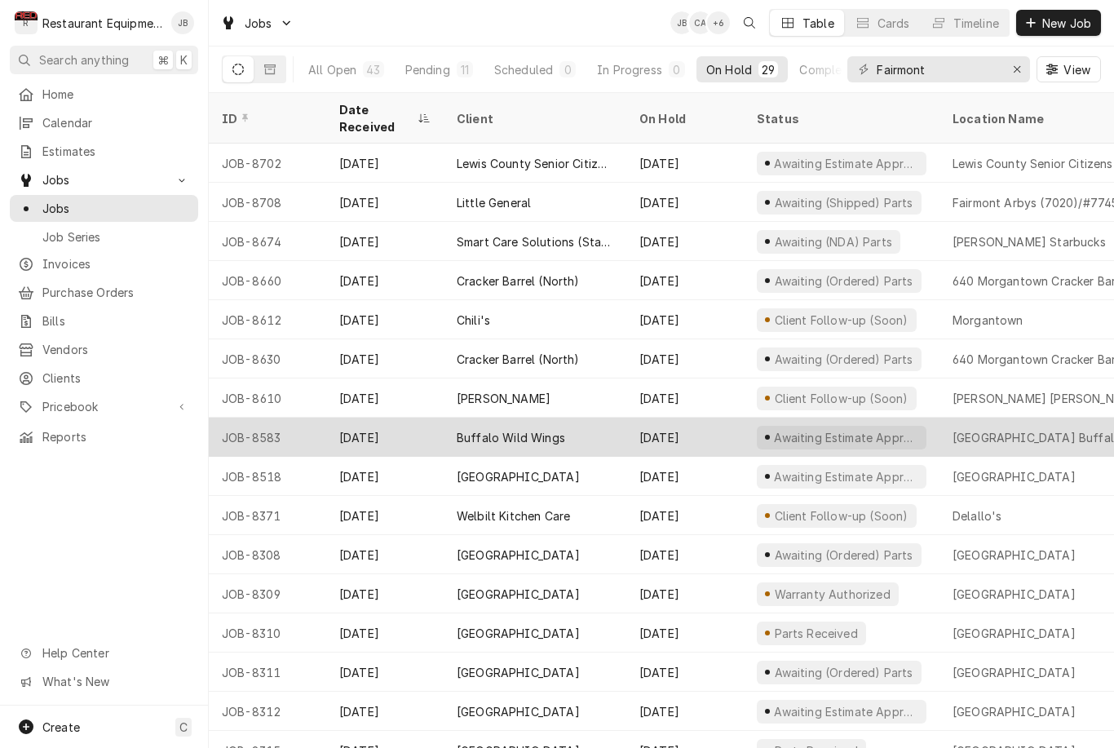
click at [1078, 429] on div "University Town Center Buffalo Wild Wings" at bounding box center [1057, 437] width 209 height 17
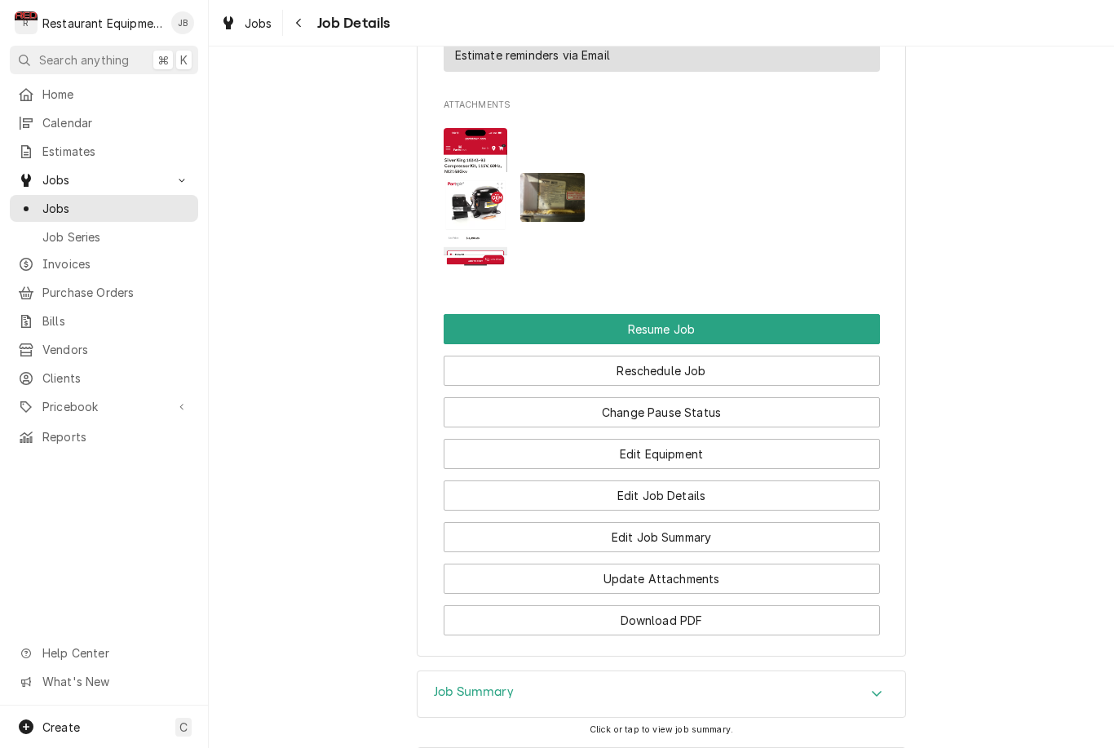
scroll to position [1896, 0]
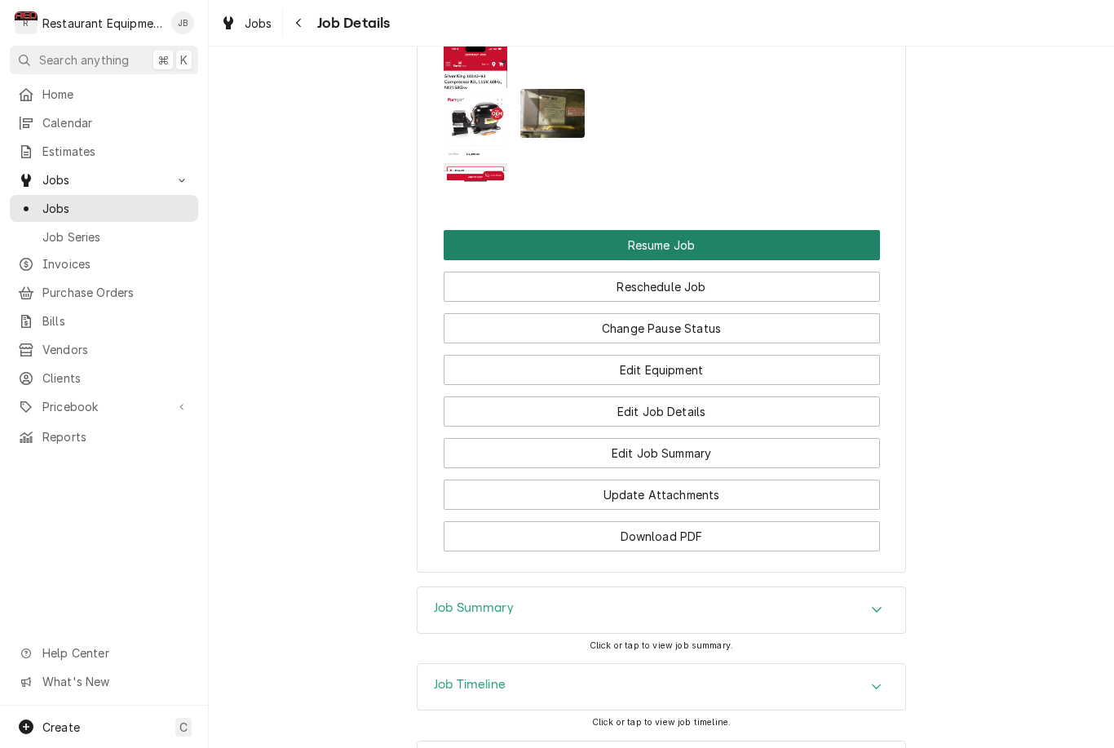
click at [841, 250] on button "Resume Job" at bounding box center [662, 245] width 436 height 30
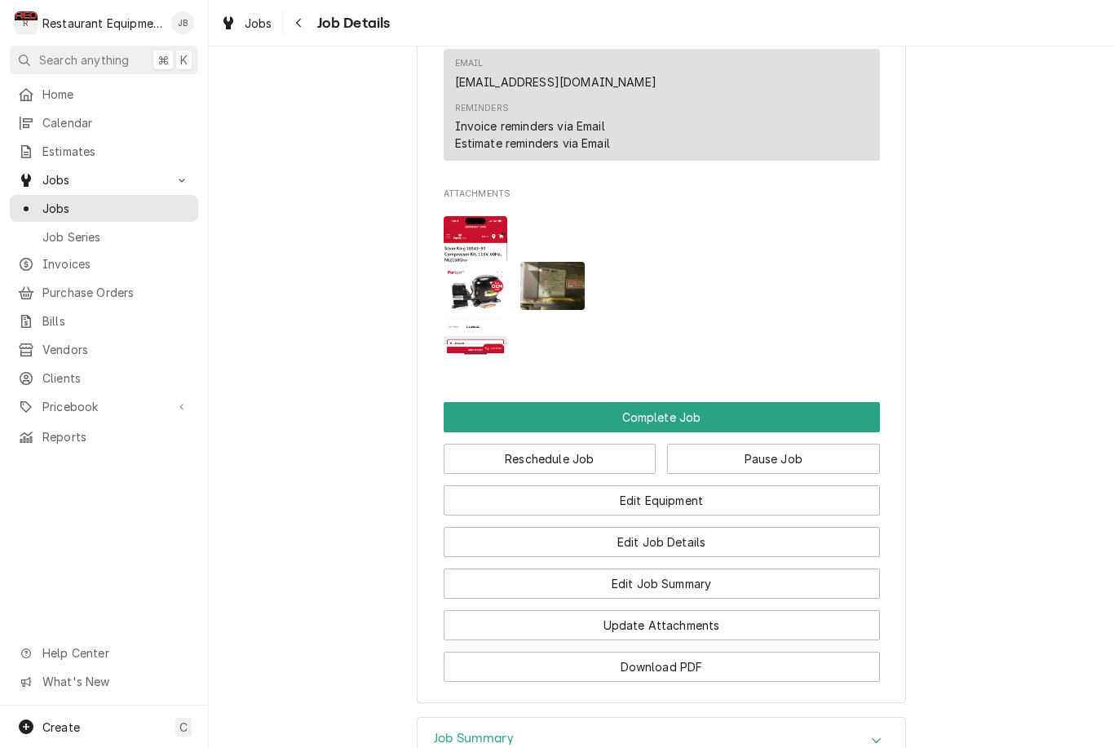
scroll to position [1604, 0]
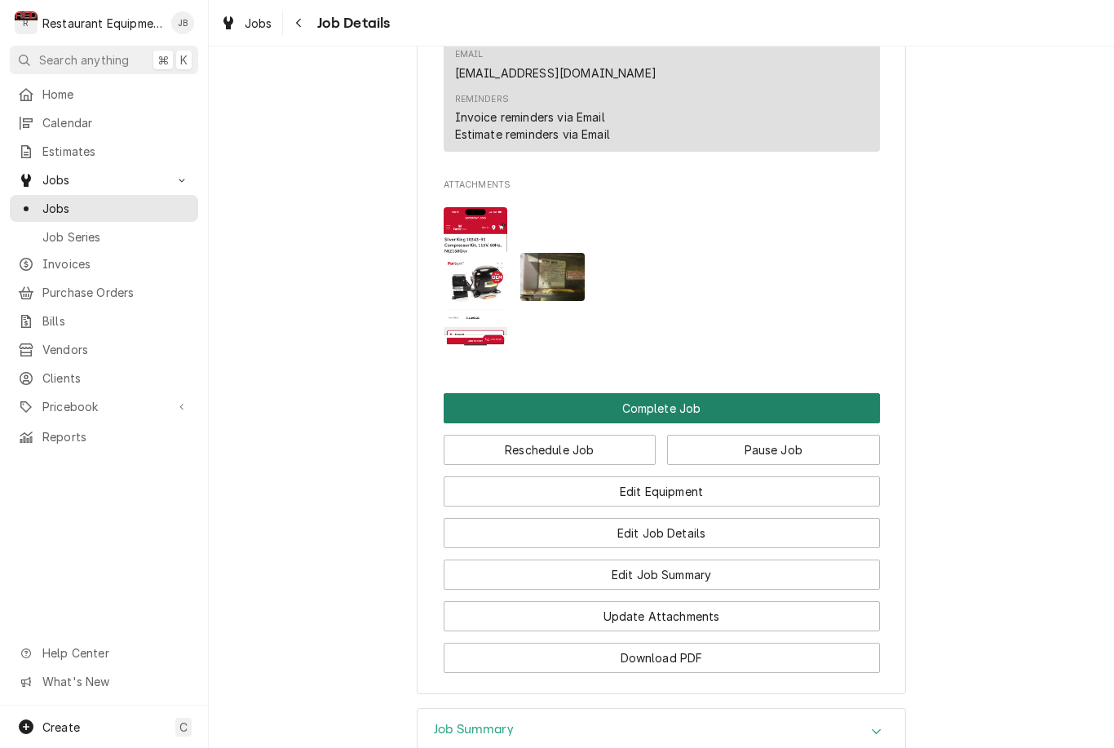
click at [818, 409] on button "Complete Job" at bounding box center [662, 408] width 436 height 30
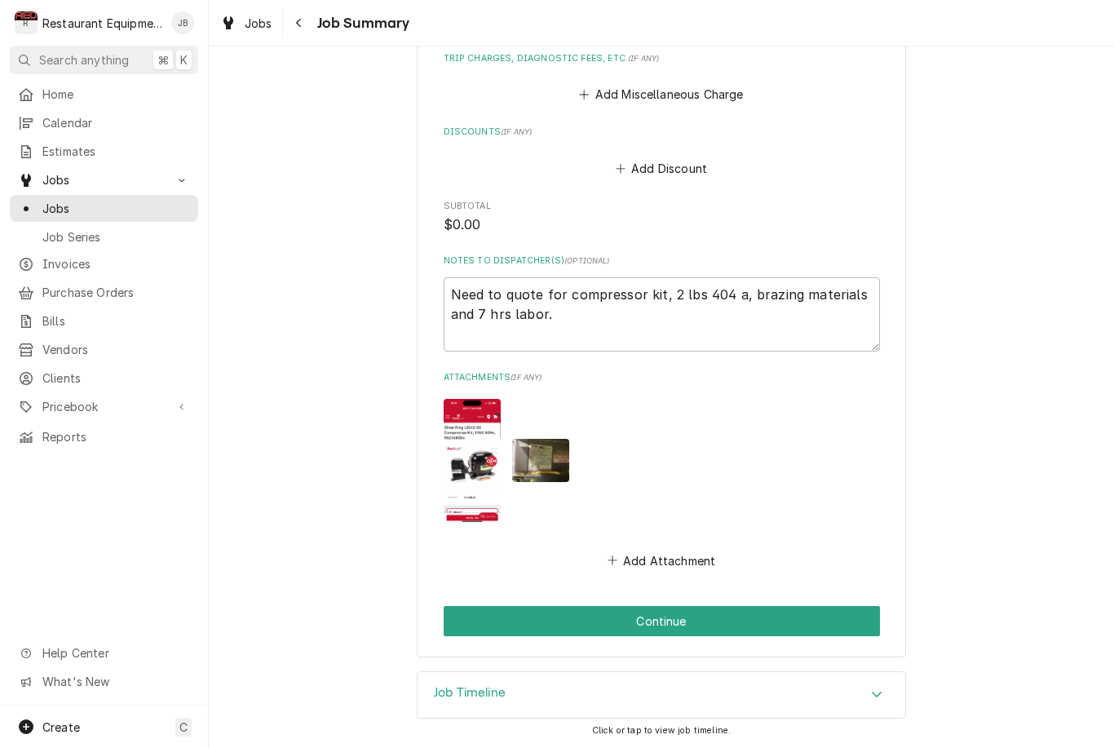
scroll to position [1146, 0]
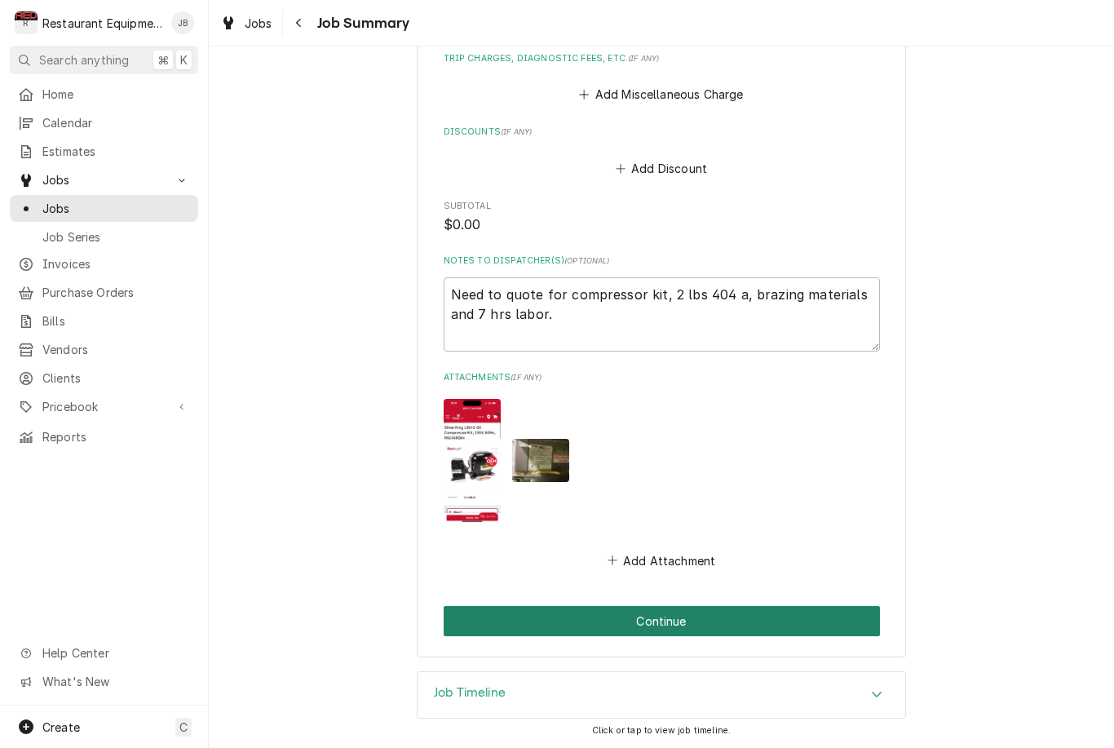
click at [792, 625] on button "Continue" at bounding box center [662, 621] width 436 height 30
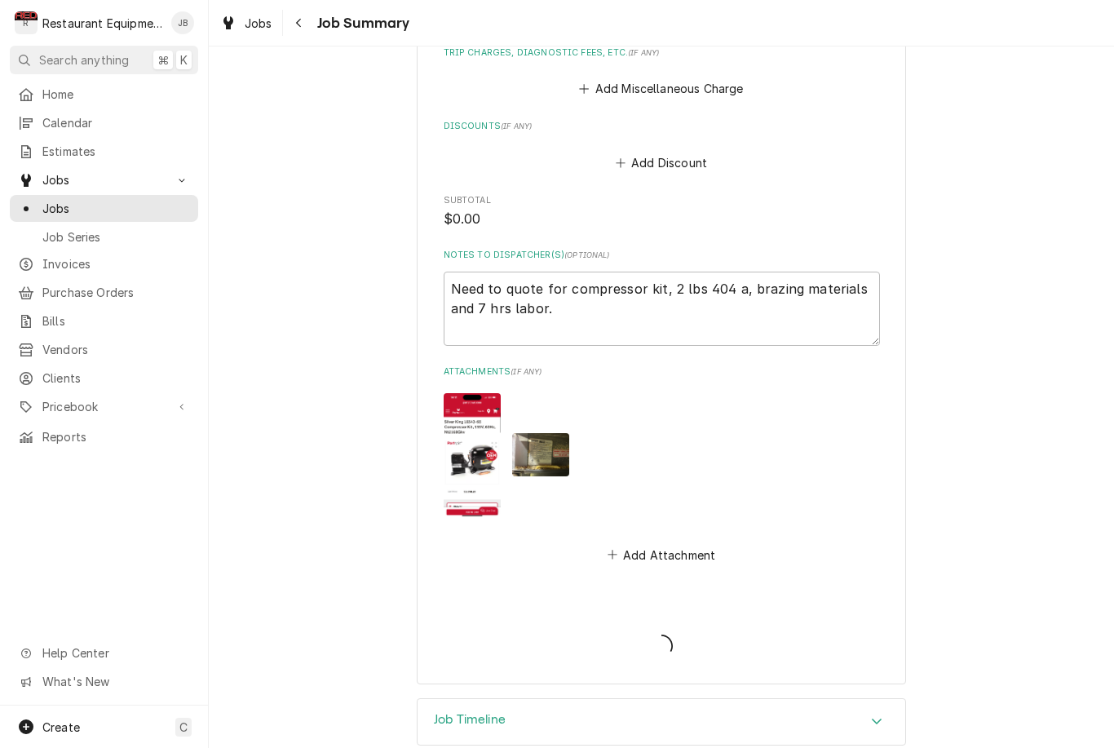
type textarea "x"
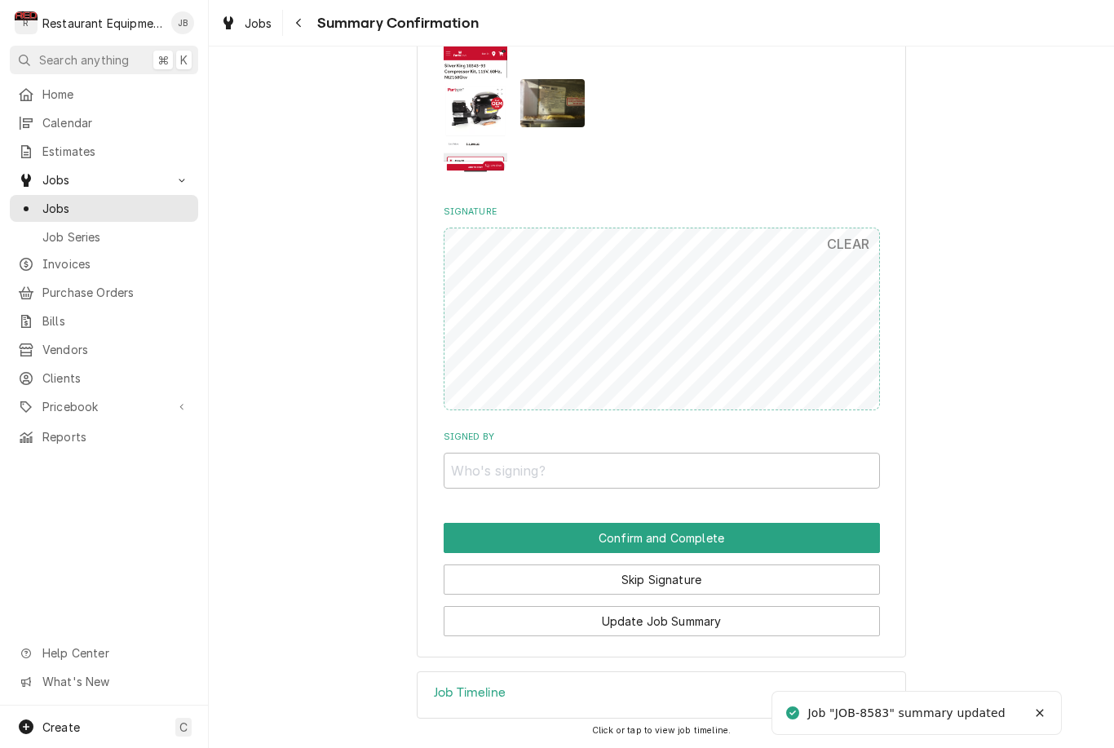
scroll to position [1166, 0]
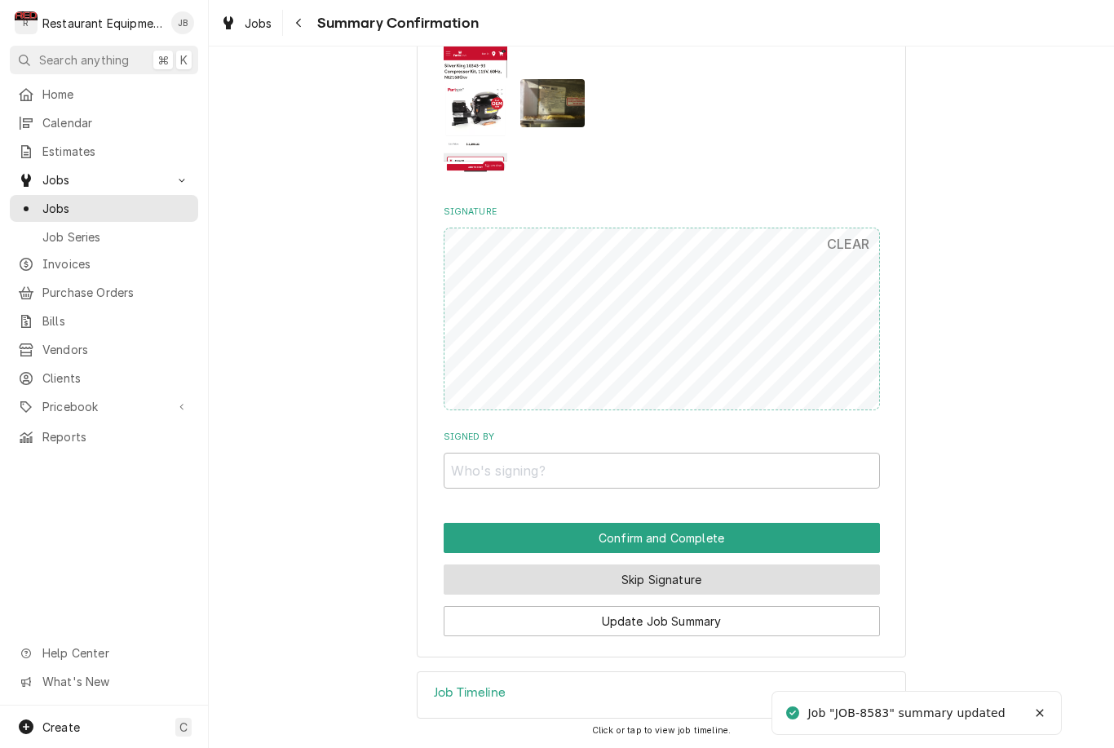
click at [771, 588] on button "Skip Signature" at bounding box center [662, 579] width 436 height 30
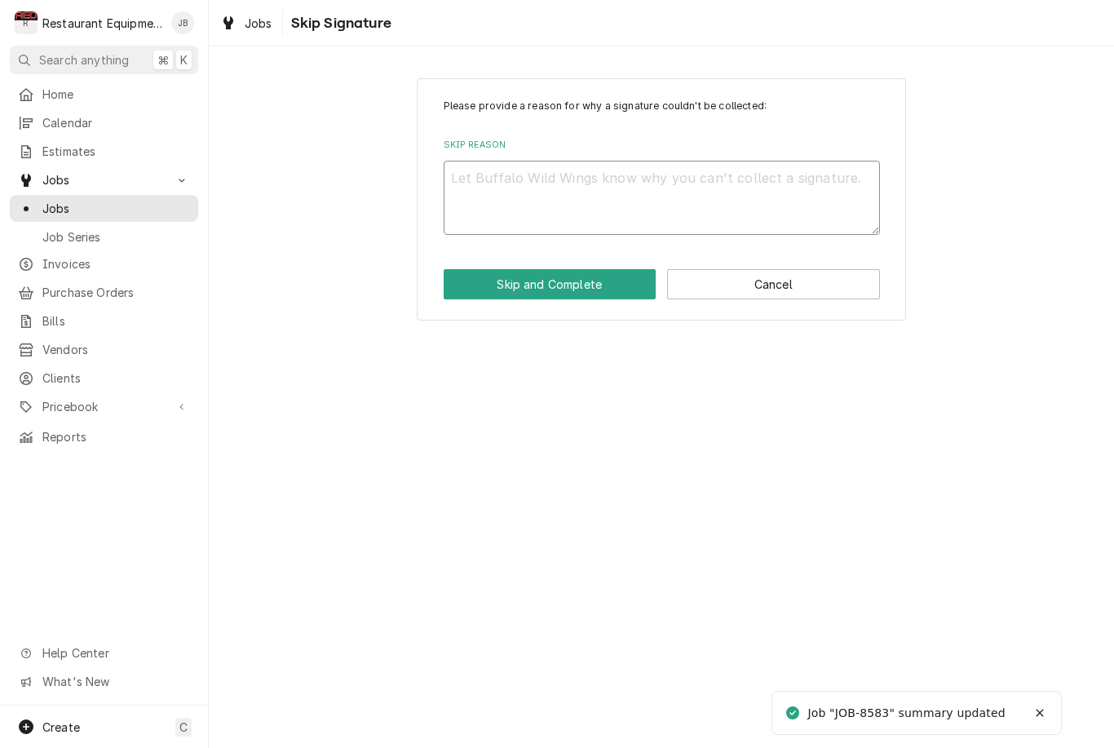
click at [784, 189] on textarea "Skip Reason" at bounding box center [662, 198] width 436 height 74
type textarea "x"
type textarea "Q"
type textarea "x"
type textarea "Qou"
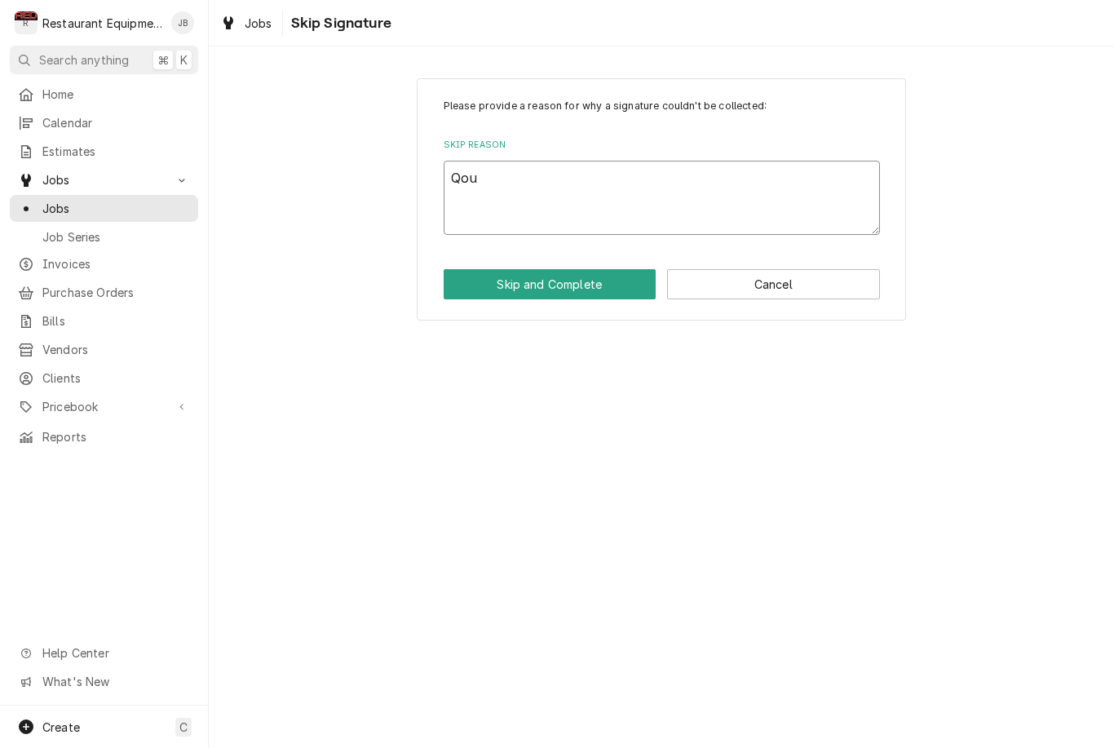
type textarea "x"
type textarea "Qout"
type textarea "x"
type textarea "Qoute"
type textarea "x"
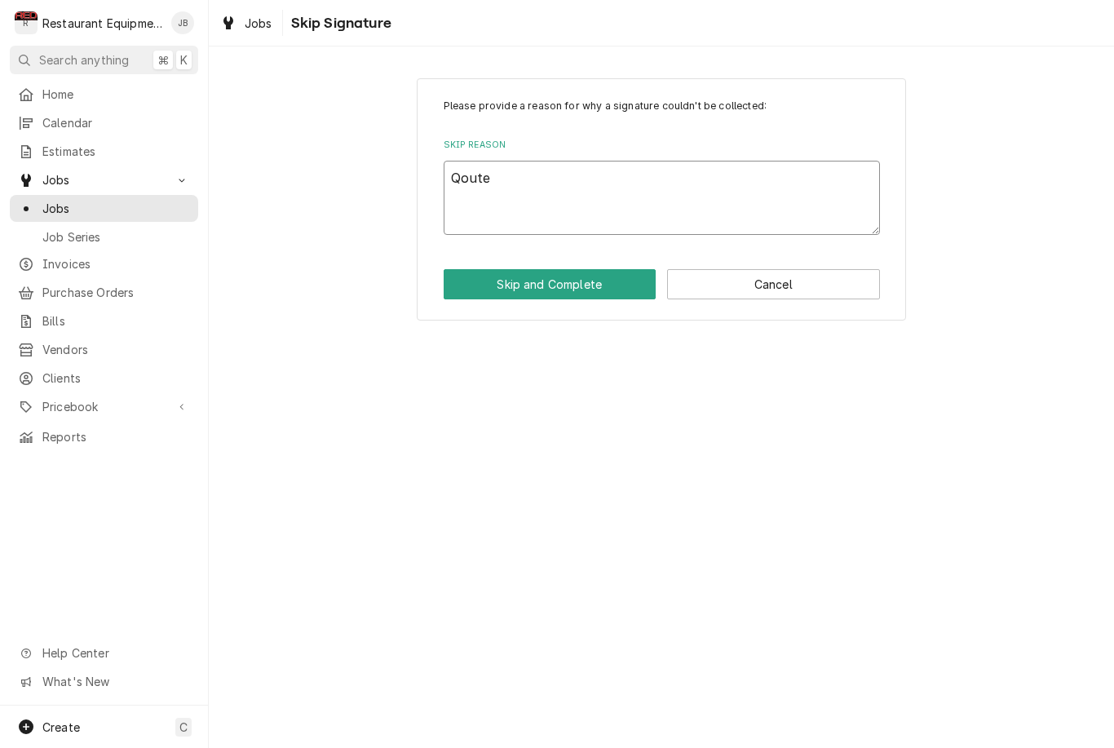
type textarea "Quote"
type textarea "x"
type textarea "Quote"
type textarea "x"
type textarea "Quote e"
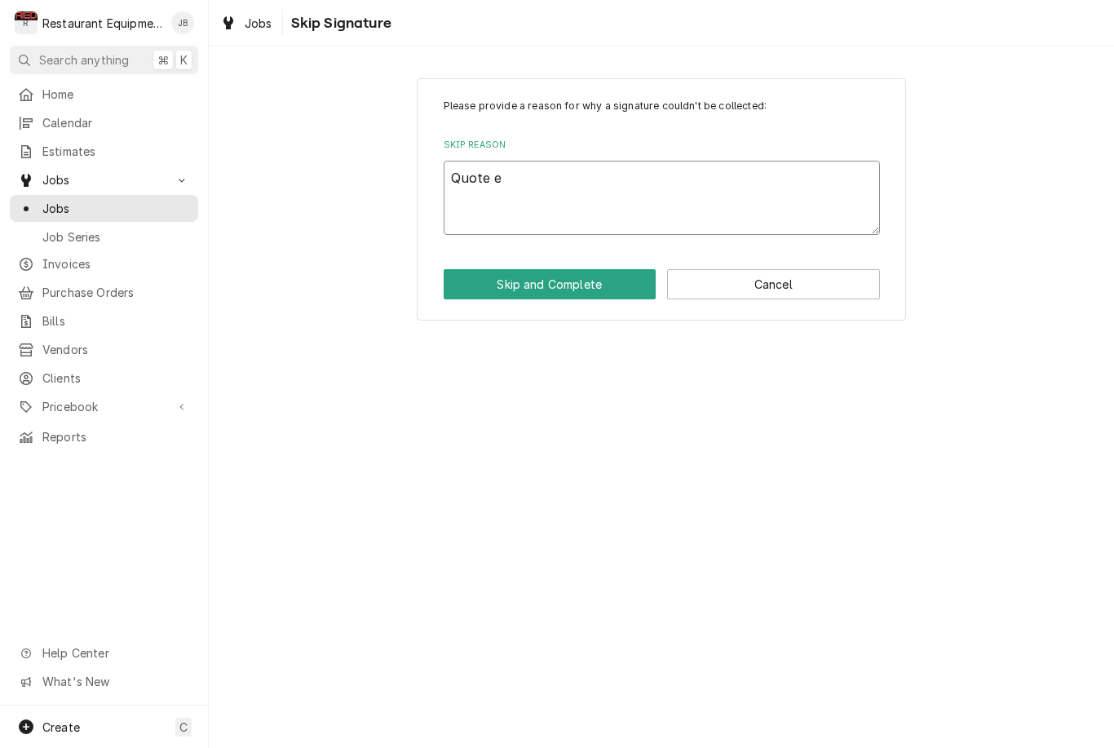
type textarea "x"
type textarea "Quote"
type textarea "x"
type textarea "Quote"
type textarea "x"
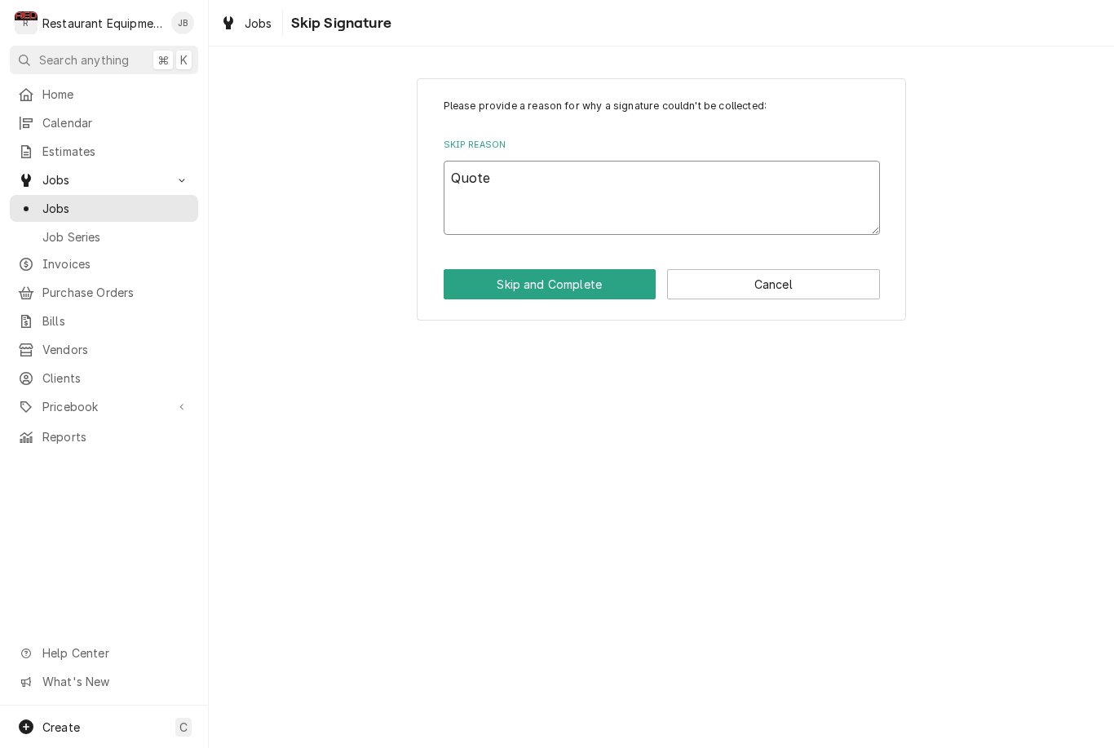
type textarea "Quot"
type textarea "x"
type textarea "Quo"
type textarea "x"
type textarea "Qu"
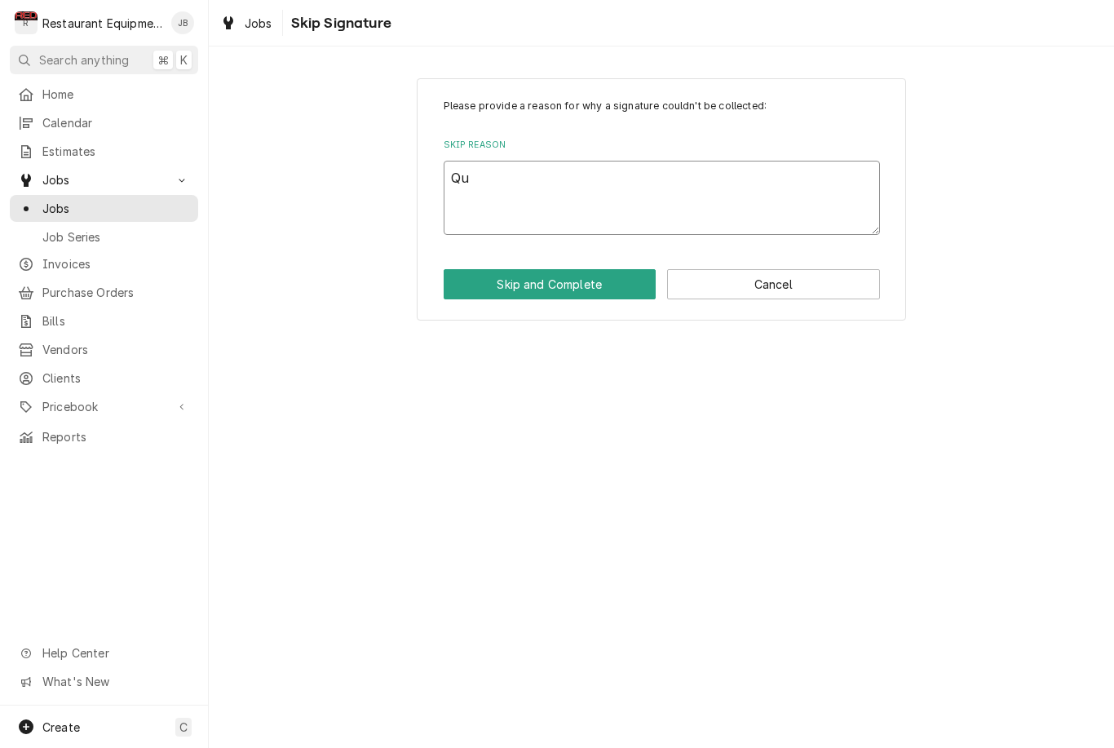
type textarea "x"
type textarea "Q"
type textarea "x"
type textarea "Qu"
type textarea "x"
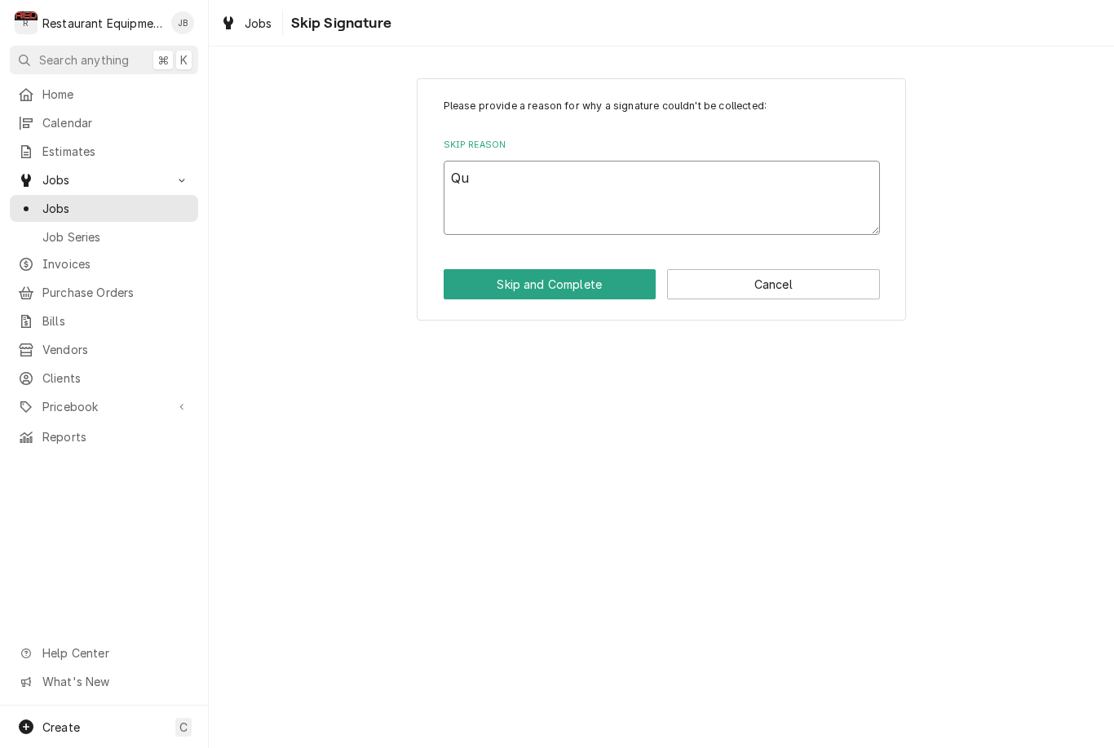
type textarea "Quo"
type textarea "x"
type textarea "Quot"
type textarea "x"
type textarea "Quote"
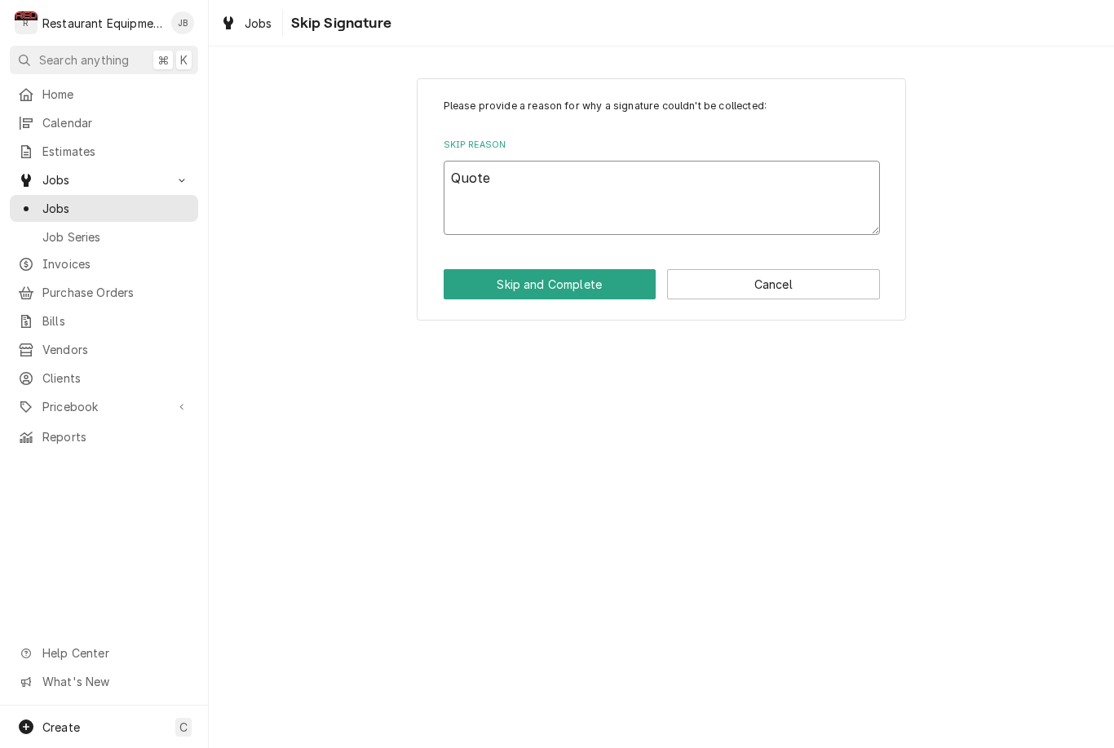
type textarea "x"
type textarea "Quote"
type textarea "x"
type textarea "Quote e"
type textarea "x"
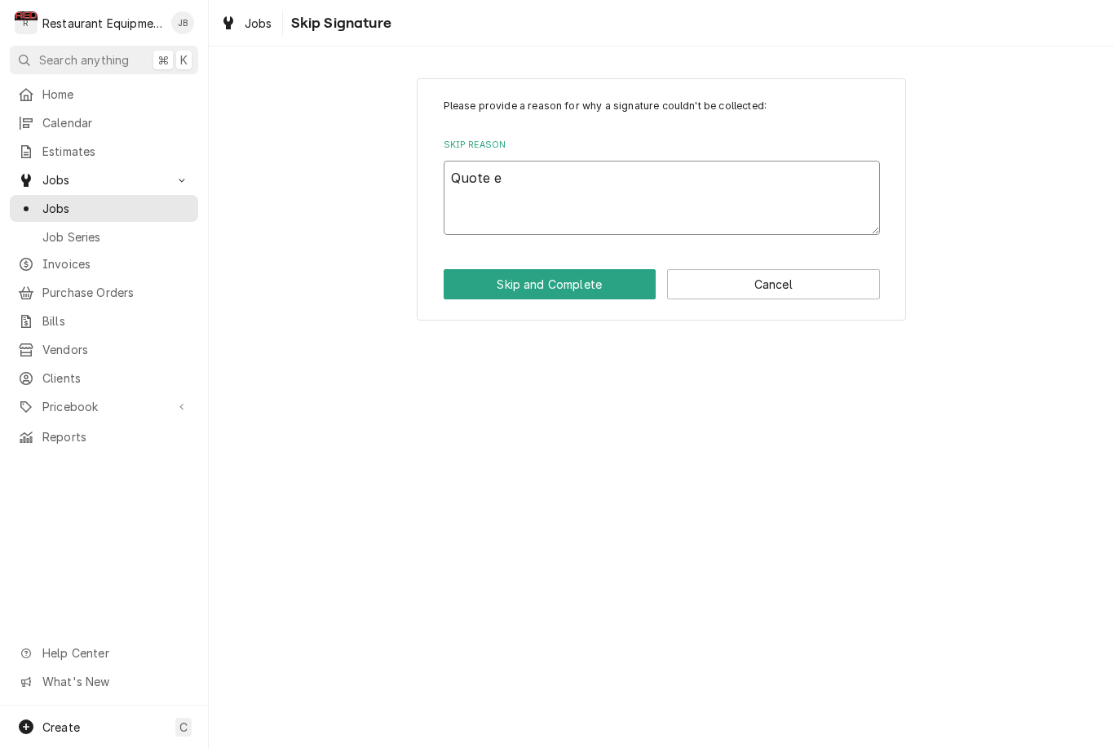
type textarea "Quote ex"
type textarea "x"
type textarea "Quote exp"
type textarea "x"
type textarea "Quote expi"
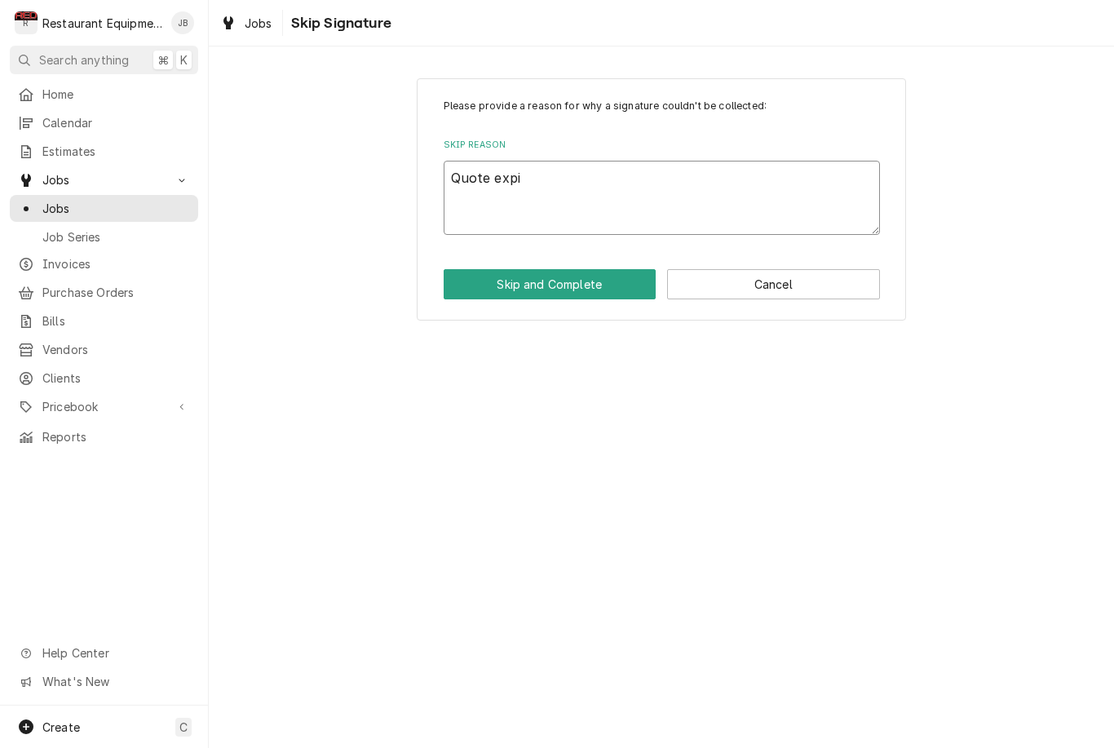
type textarea "x"
type textarea "Quote expir"
type textarea "x"
type textarea "Quote expire"
type textarea "x"
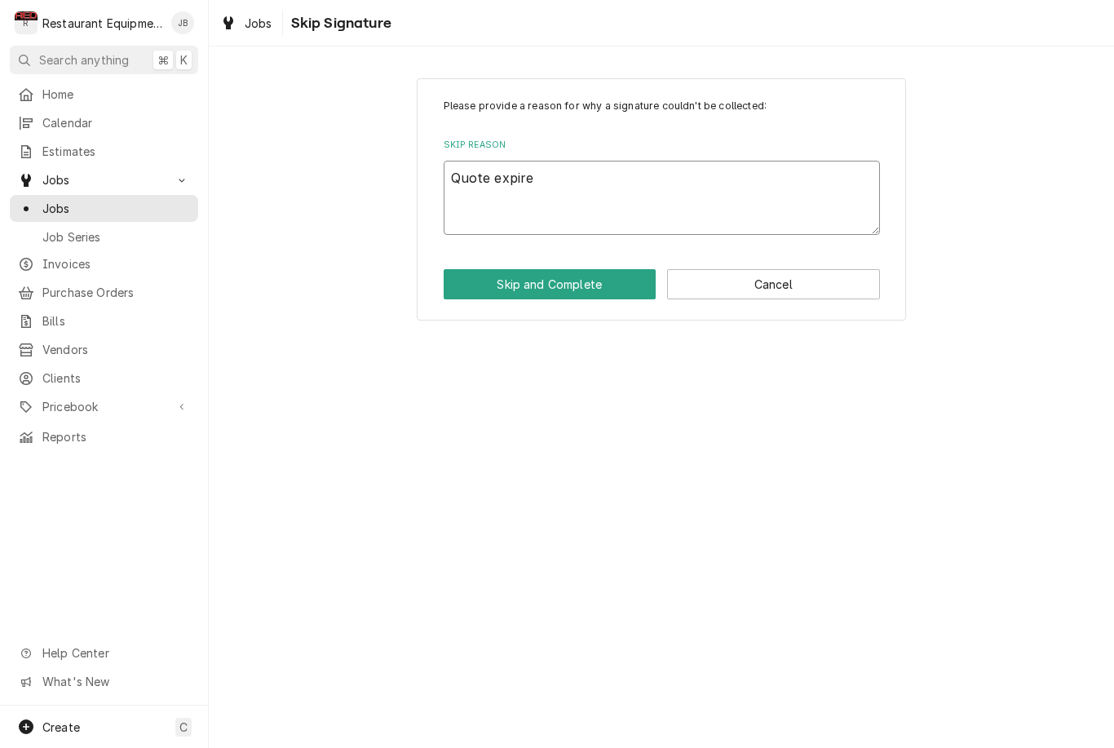
type textarea "Quote expired"
type textarea "x"
type textarea "Quote expired"
type textarea "x"
type textarea "Quote expired."
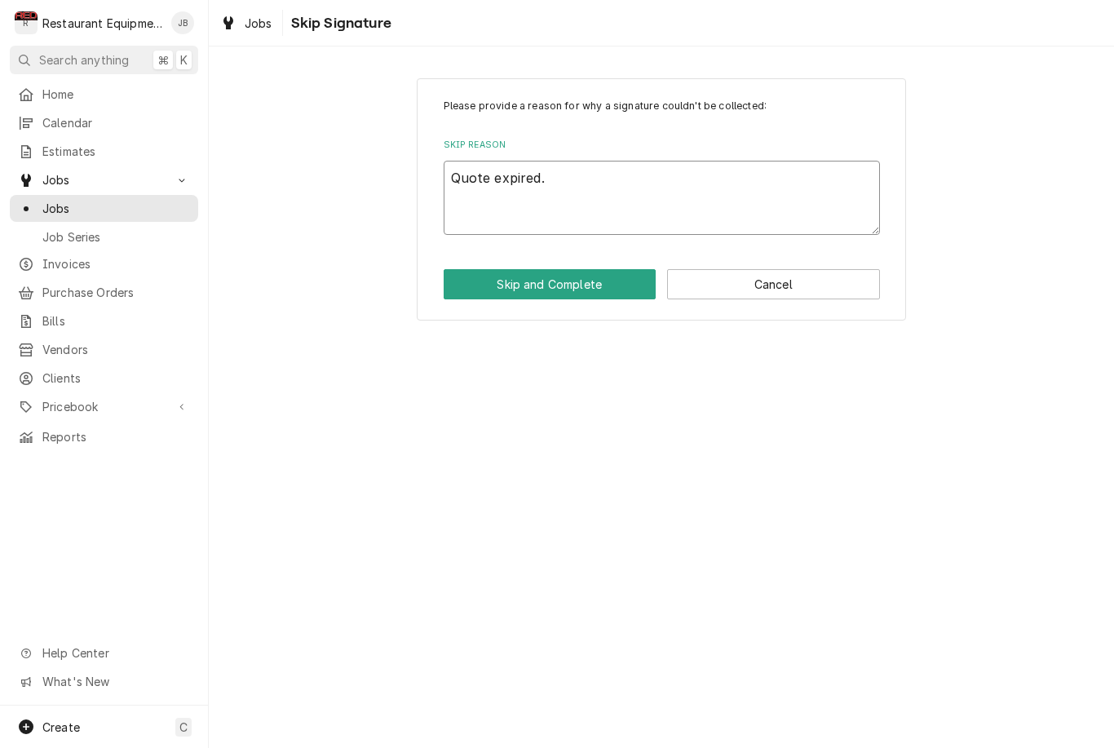
type textarea "x"
type textarea "Quote expired."
click at [542, 284] on button "Skip and Complete" at bounding box center [550, 284] width 213 height 30
type textarea "x"
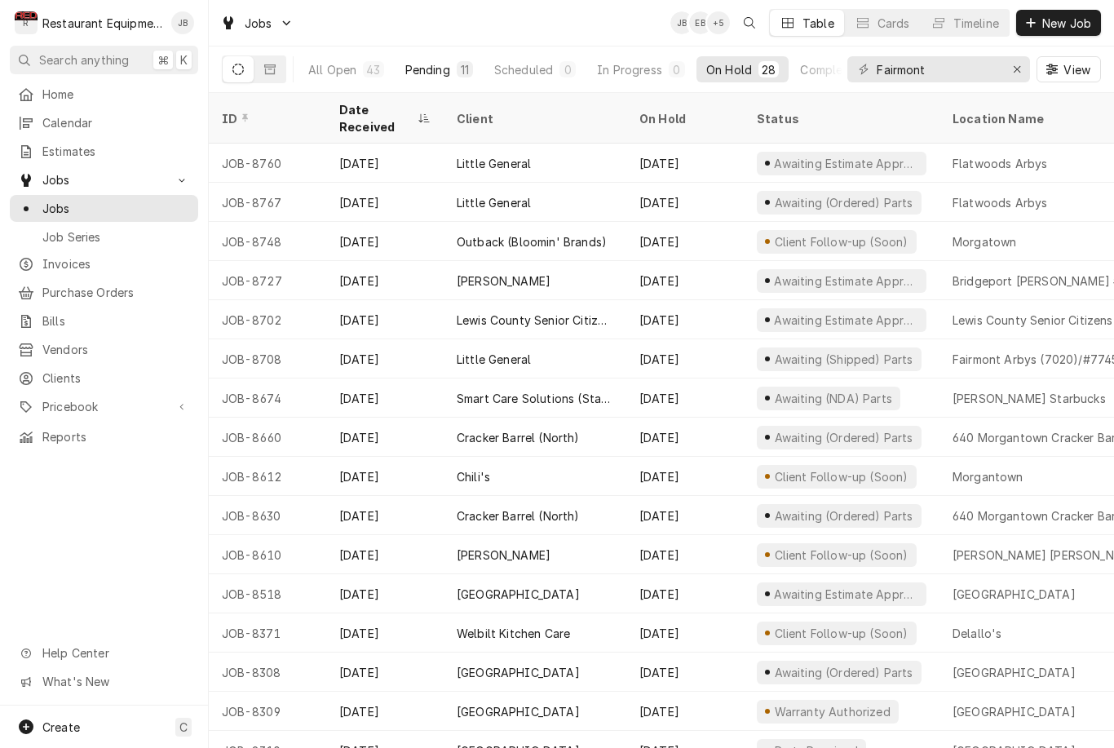
click at [427, 72] on div "Pending" at bounding box center [427, 69] width 45 height 17
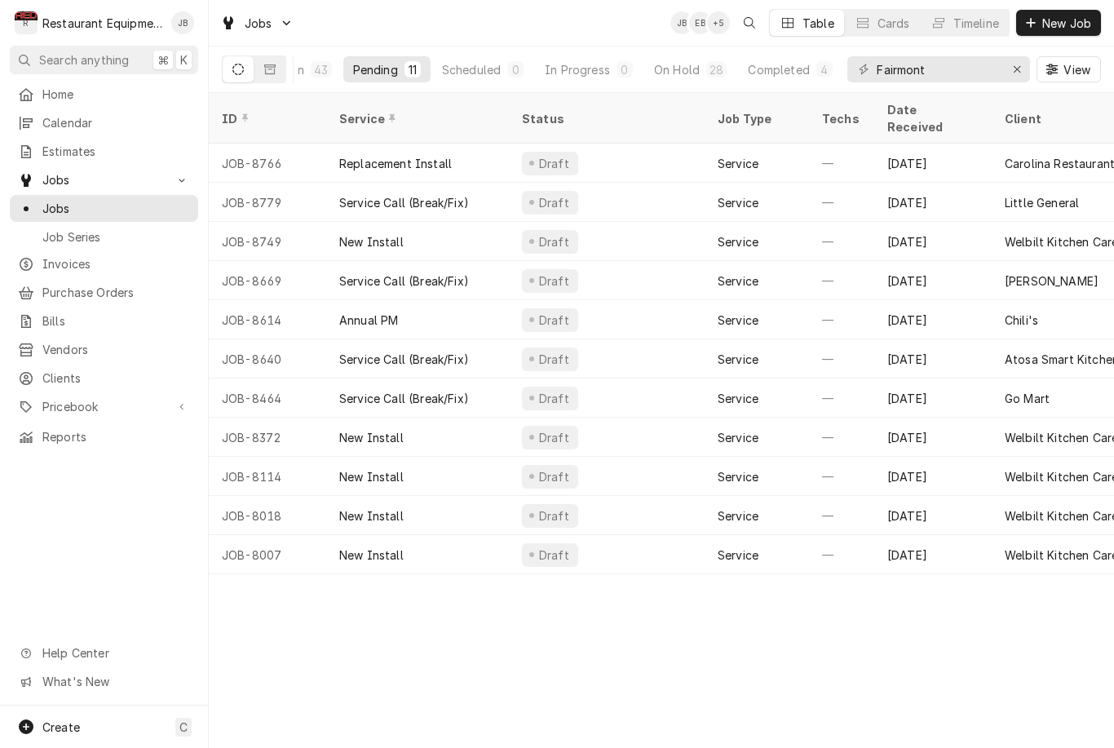
scroll to position [0, 50]
click at [688, 68] on div "On Hold" at bounding box center [680, 69] width 46 height 17
